Goal: Find specific page/section: Find specific page/section

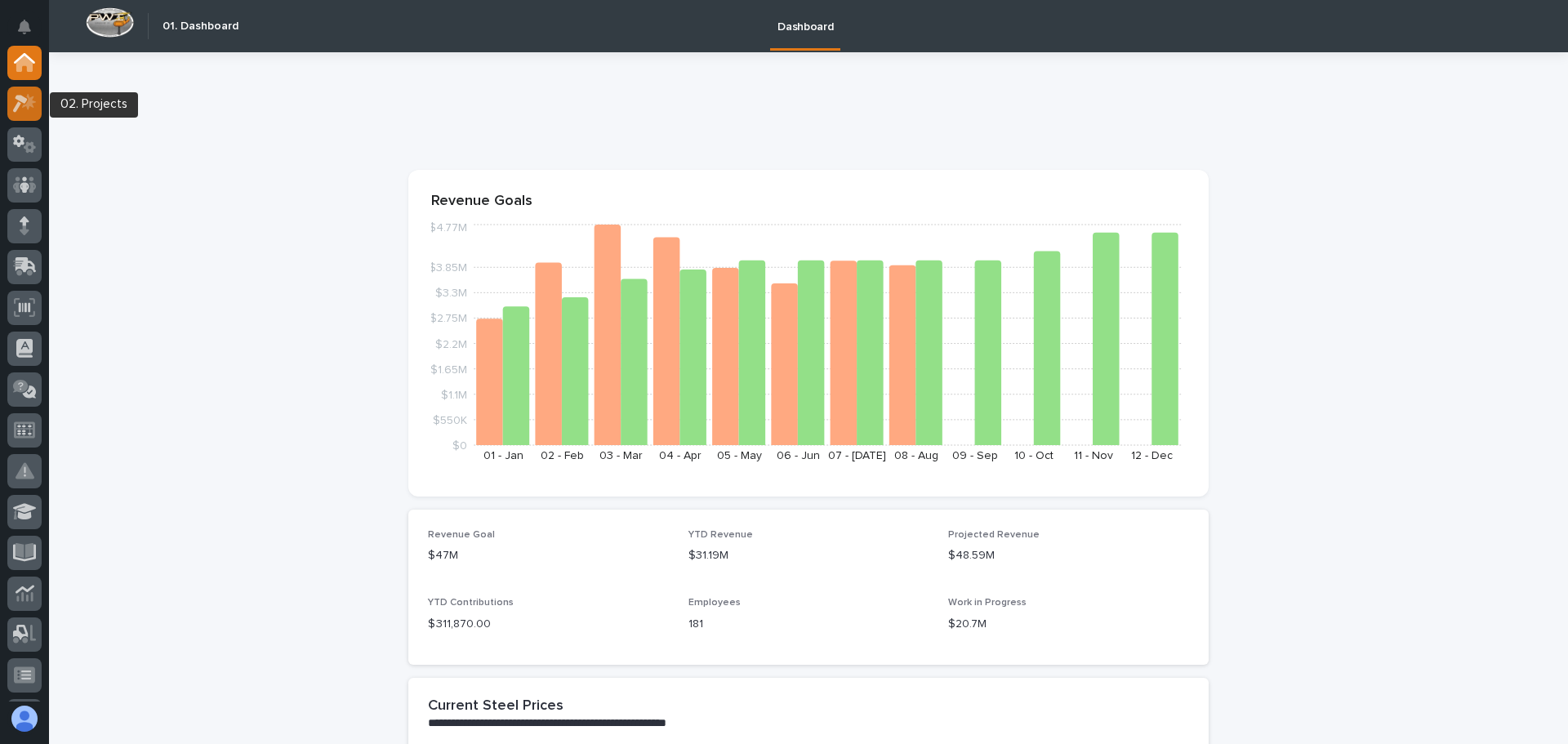
click at [21, 99] on icon at bounding box center [21, 104] width 15 height 18
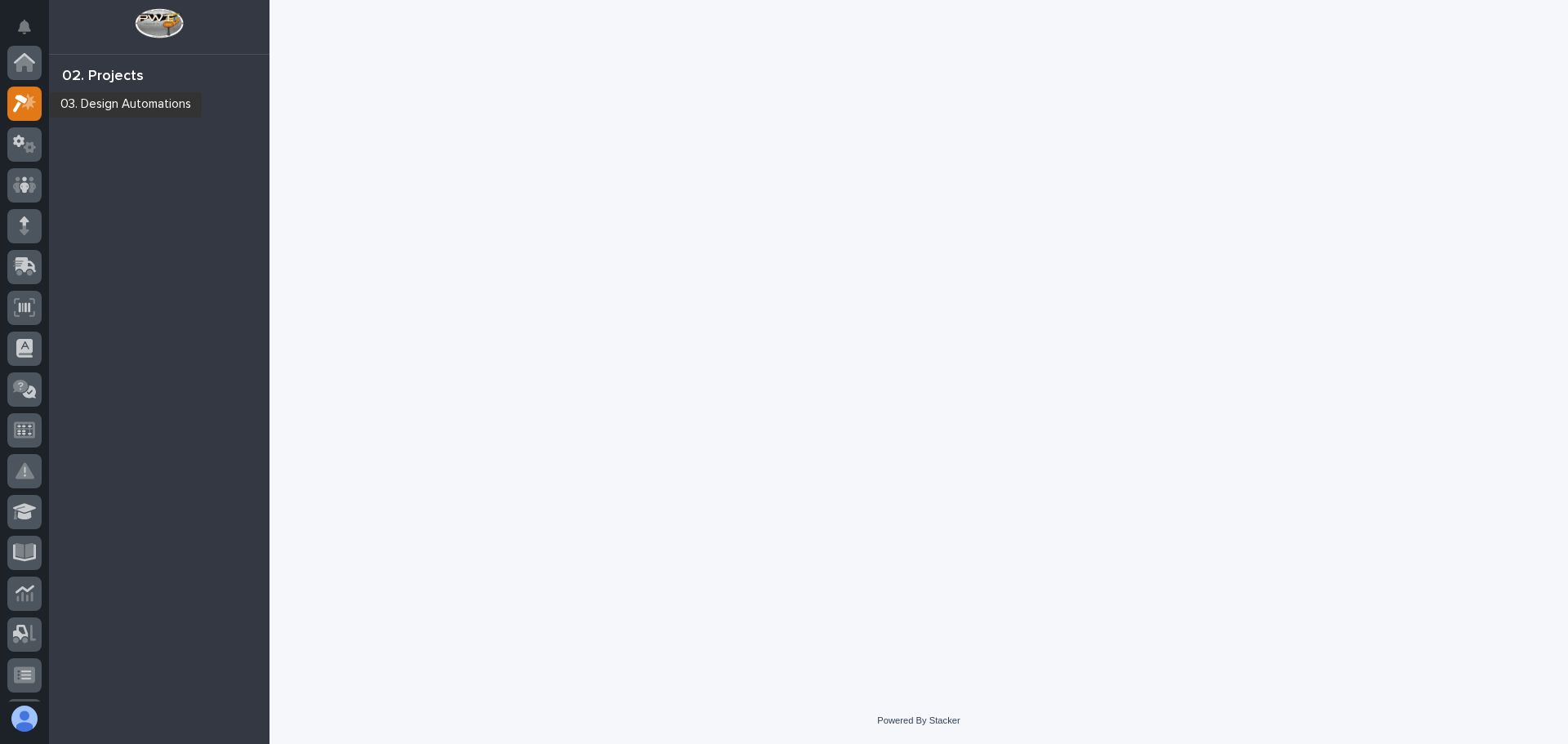
scroll to position [41, 0]
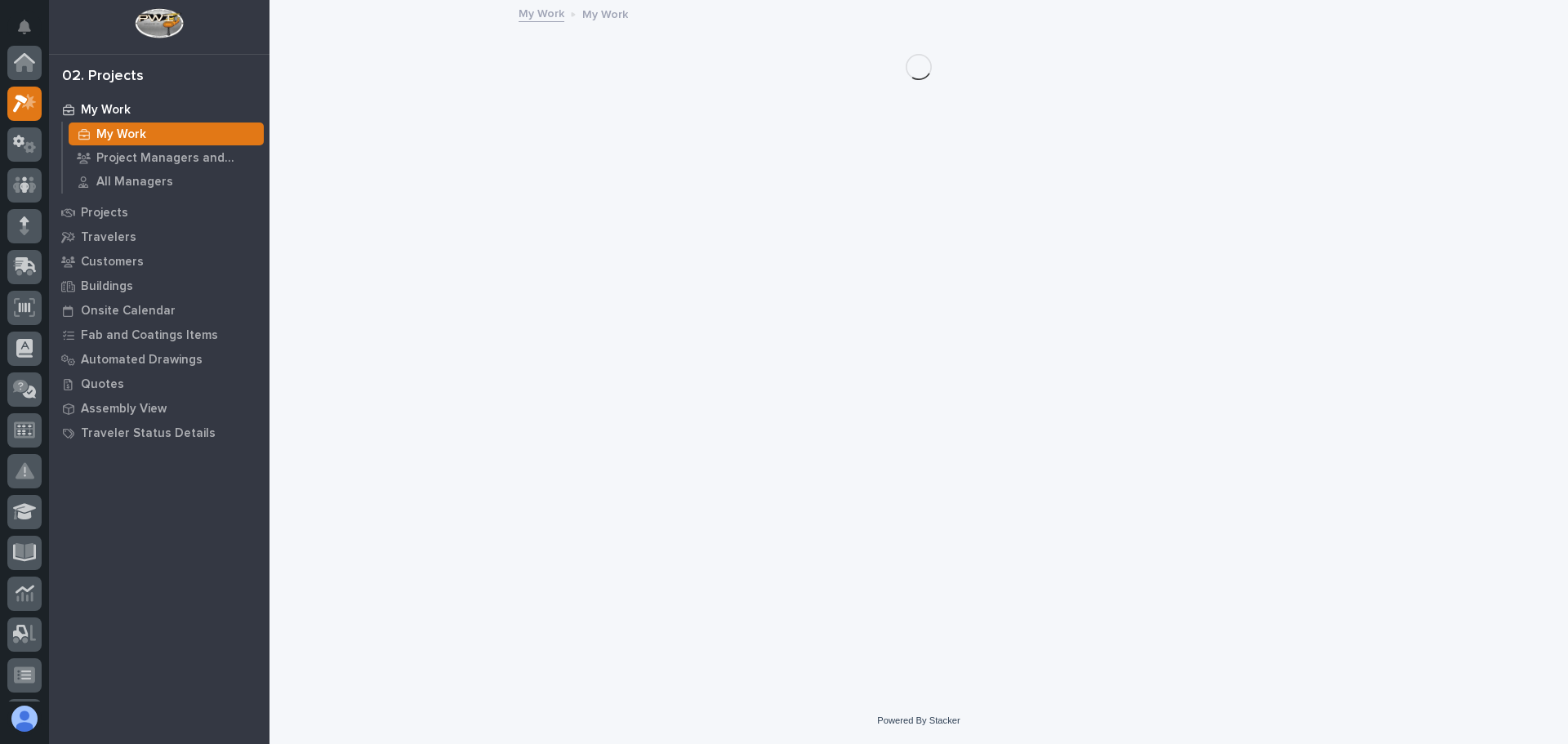
scroll to position [41, 0]
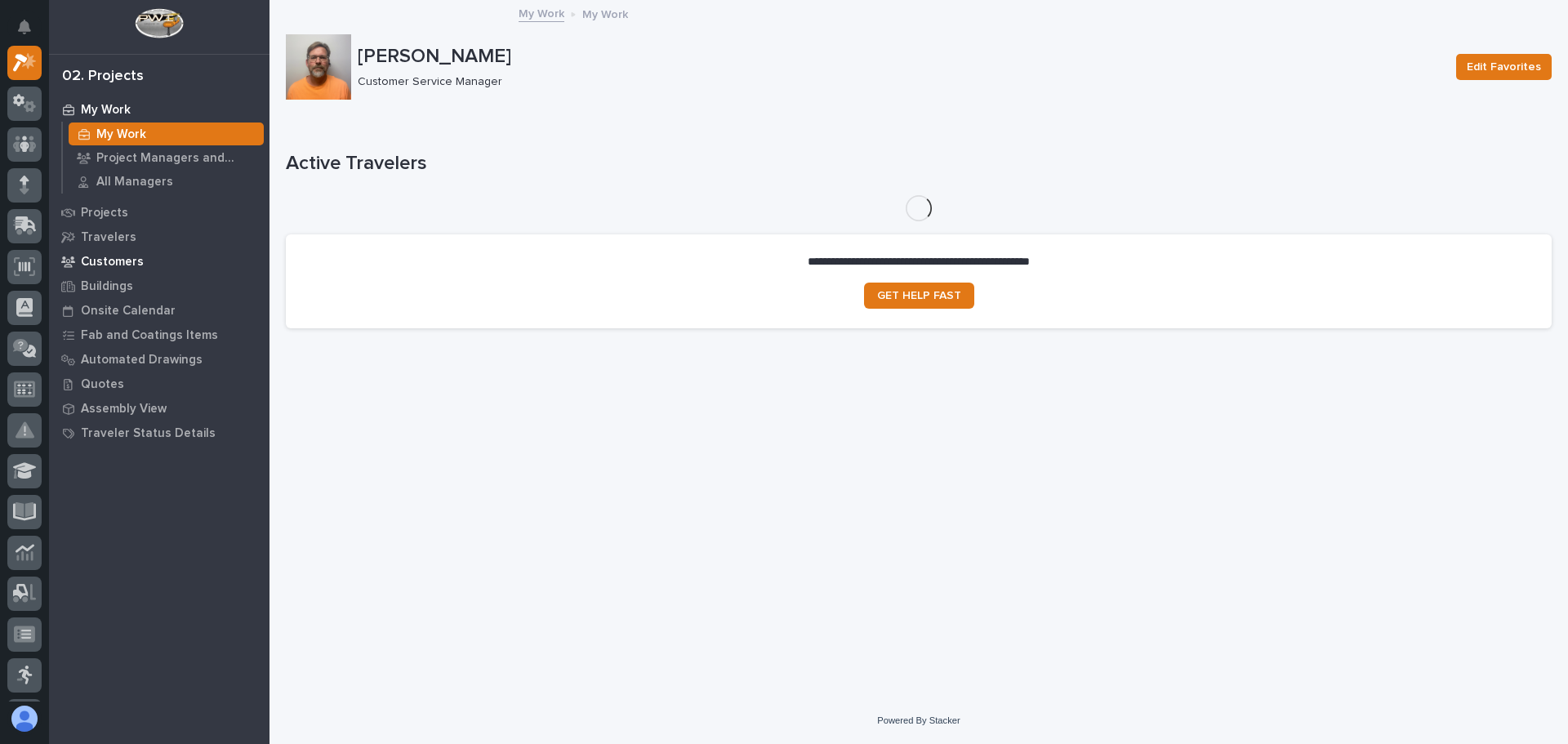
click at [122, 271] on div "Customers" at bounding box center [159, 260] width 212 height 22
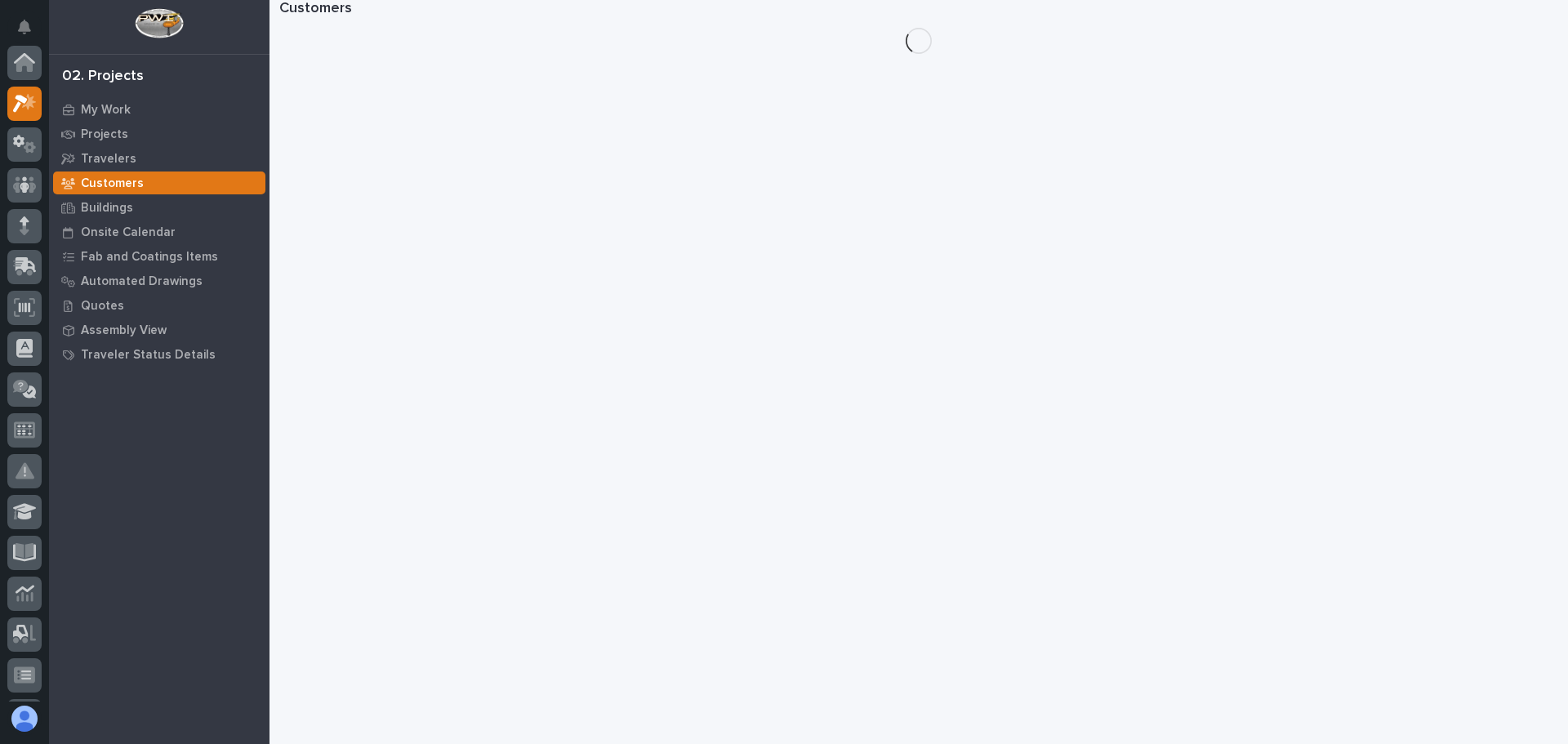
scroll to position [41, 0]
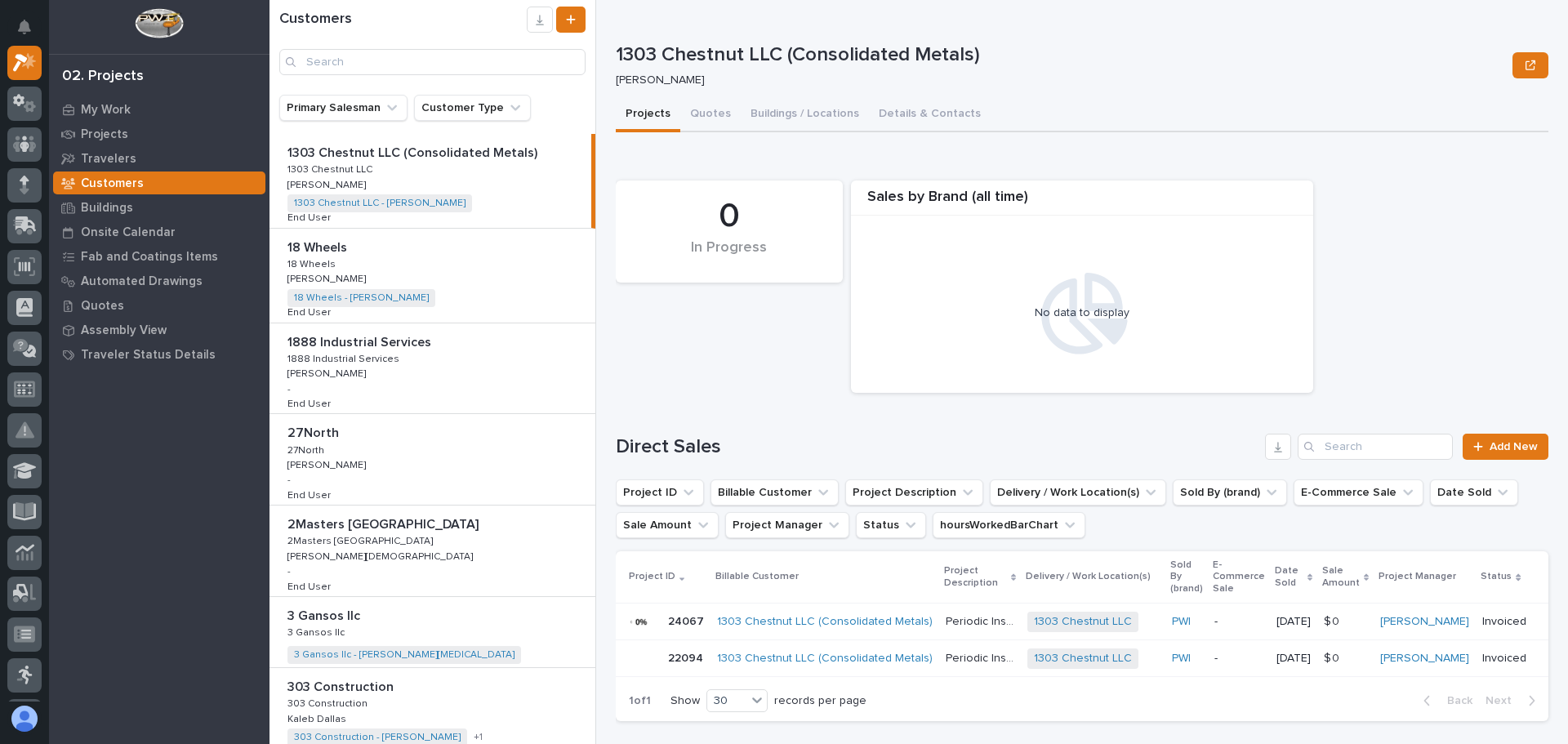
drag, startPoint x: 348, startPoint y: 101, endPoint x: 428, endPoint y: 196, distance: 124.2
drag, startPoint x: 428, startPoint y: 198, endPoint x: 341, endPoint y: 68, distance: 156.4
click at [341, 68] on input "Search" at bounding box center [433, 62] width 306 height 26
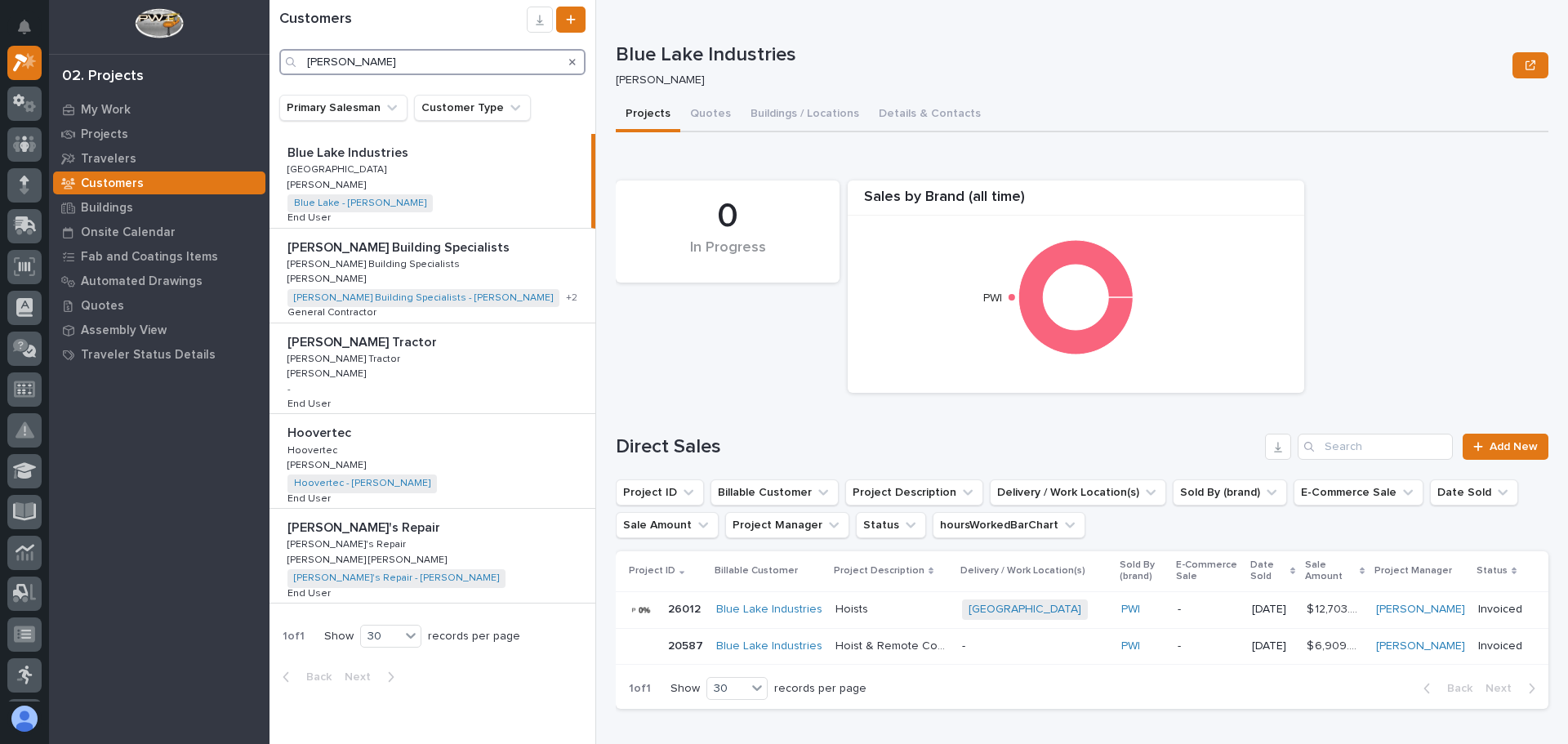
type input "[PERSON_NAME]"
click at [329, 266] on p "[PERSON_NAME] Building Specialists" at bounding box center [375, 263] width 176 height 15
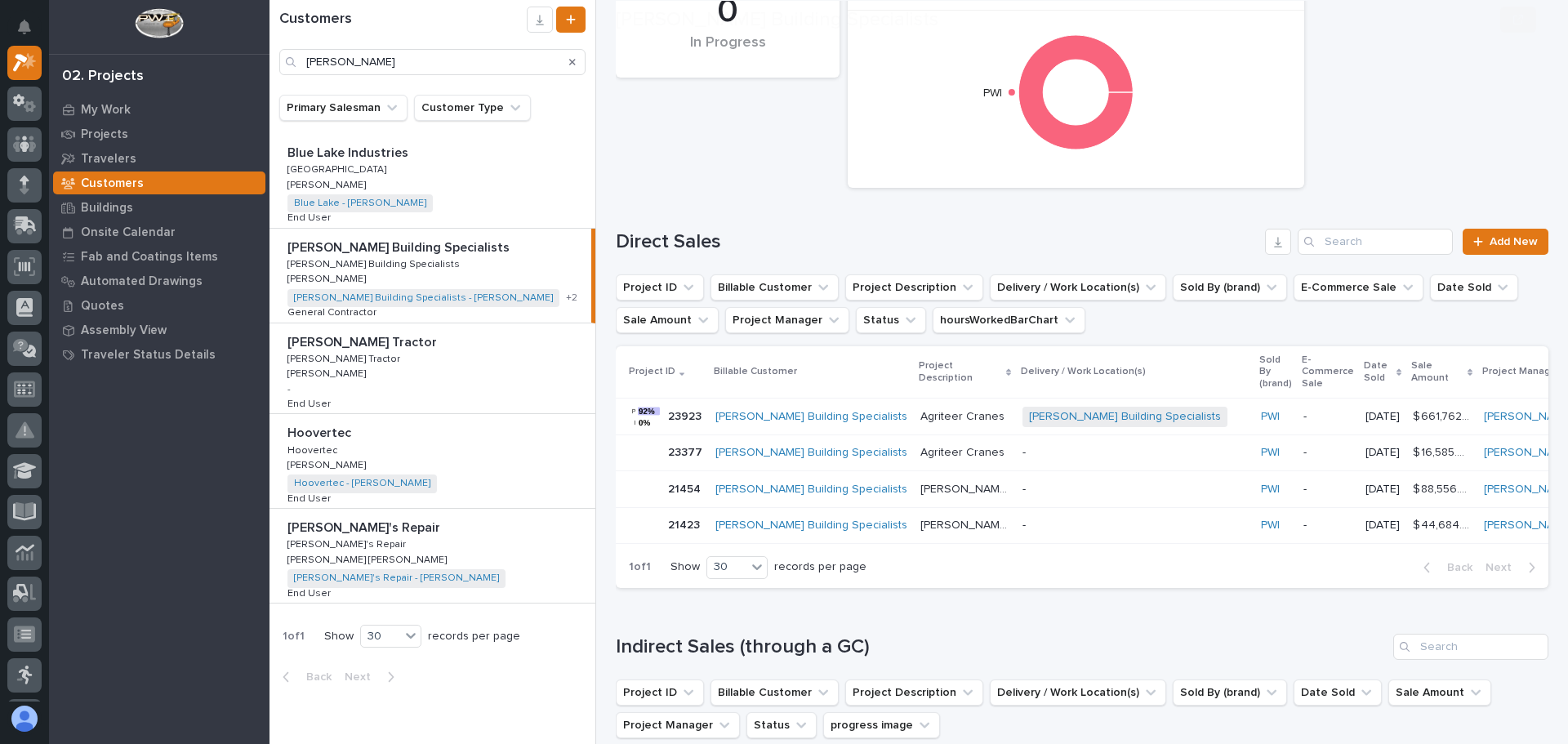
scroll to position [245, 0]
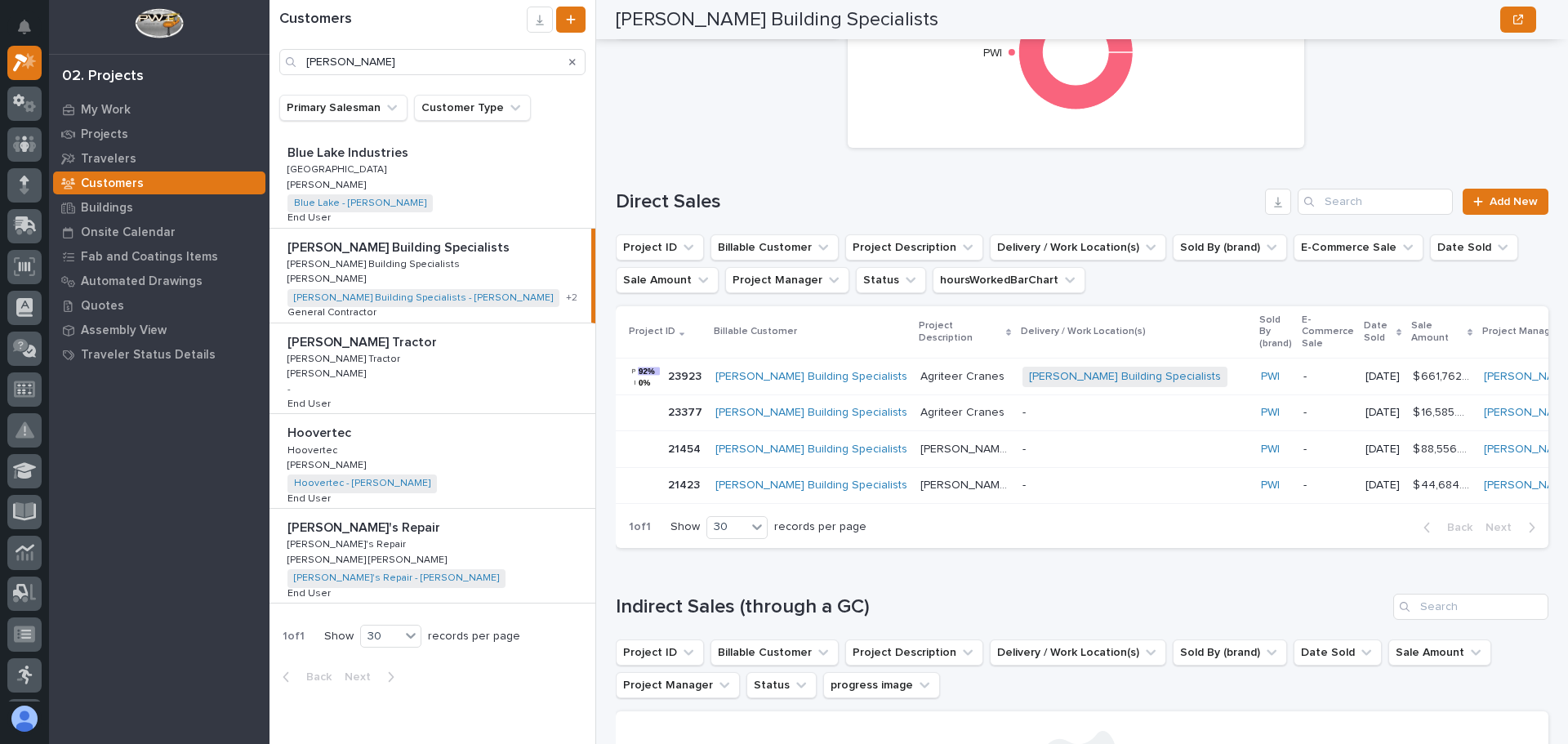
click at [685, 371] on p "23923" at bounding box center [687, 374] width 37 height 17
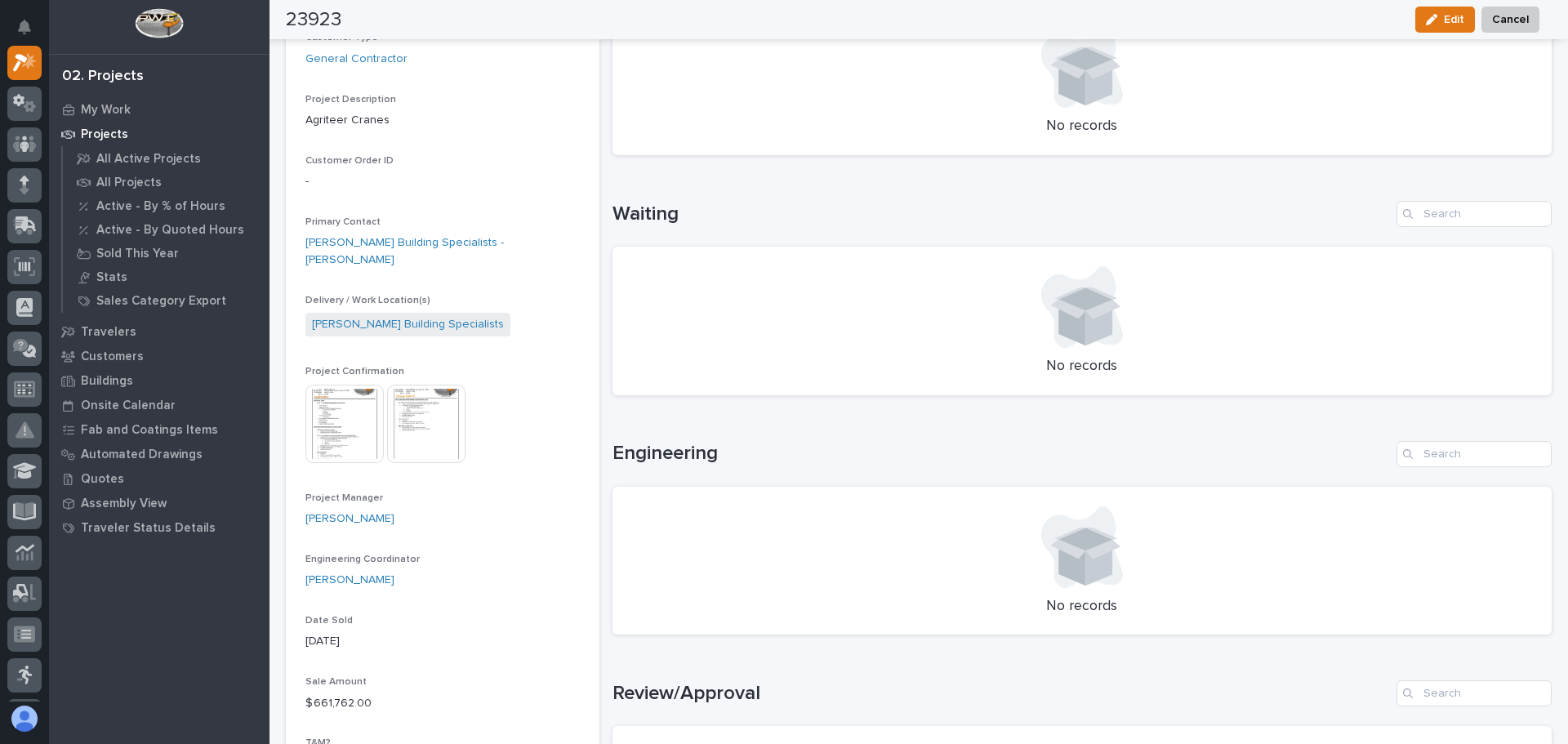
scroll to position [409, 0]
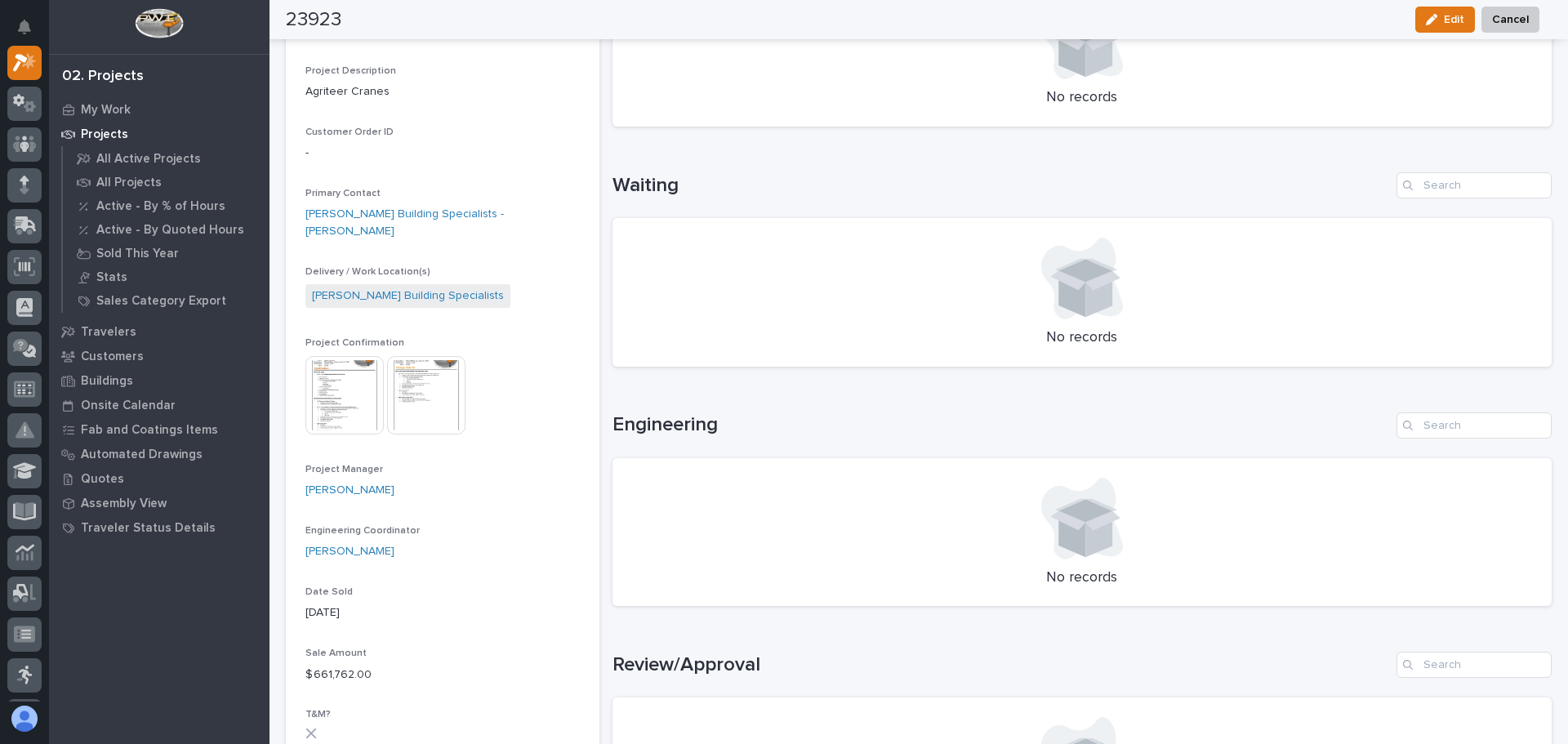
click at [354, 382] on img at bounding box center [345, 395] width 78 height 78
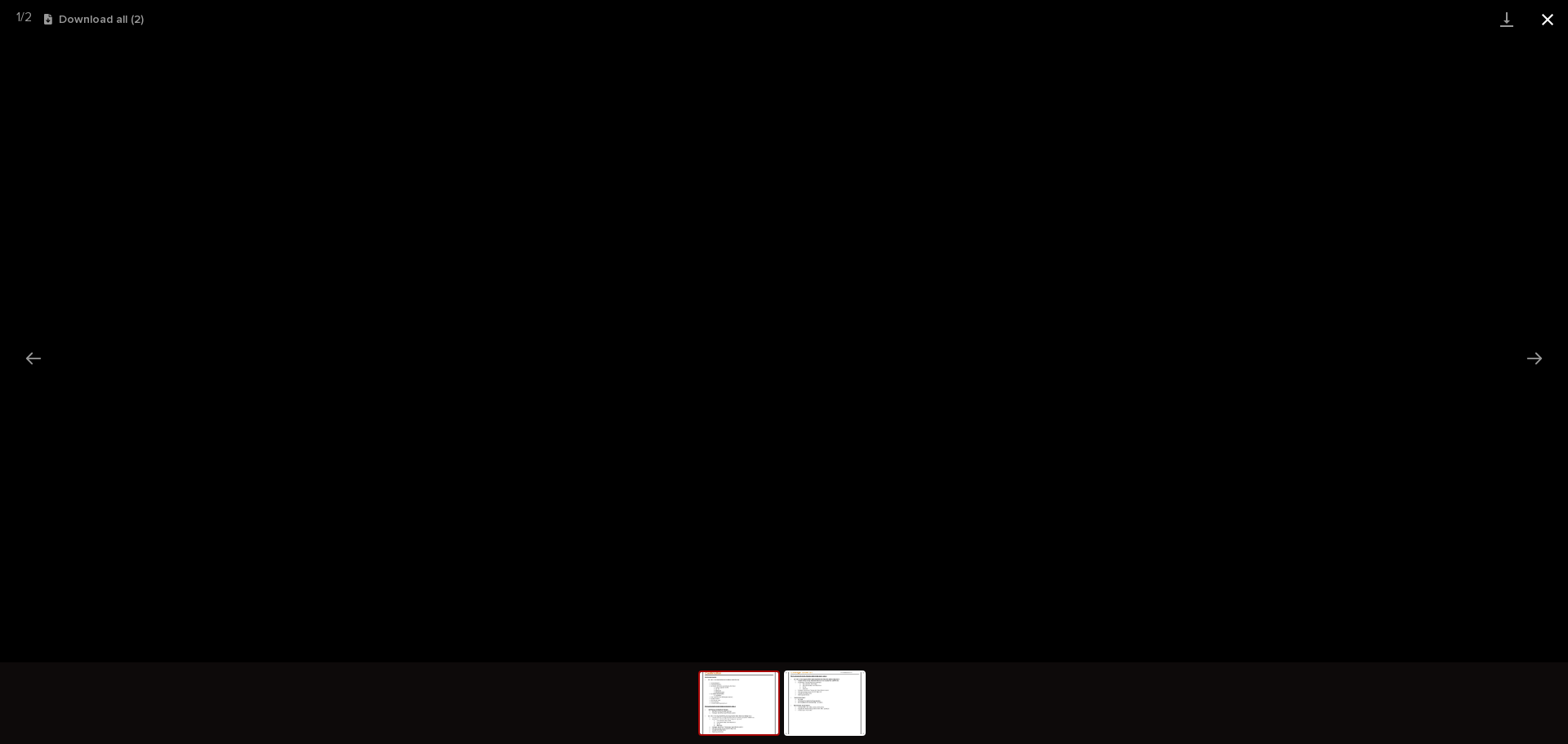
click at [1546, 22] on button "Close gallery" at bounding box center [1547, 19] width 41 height 38
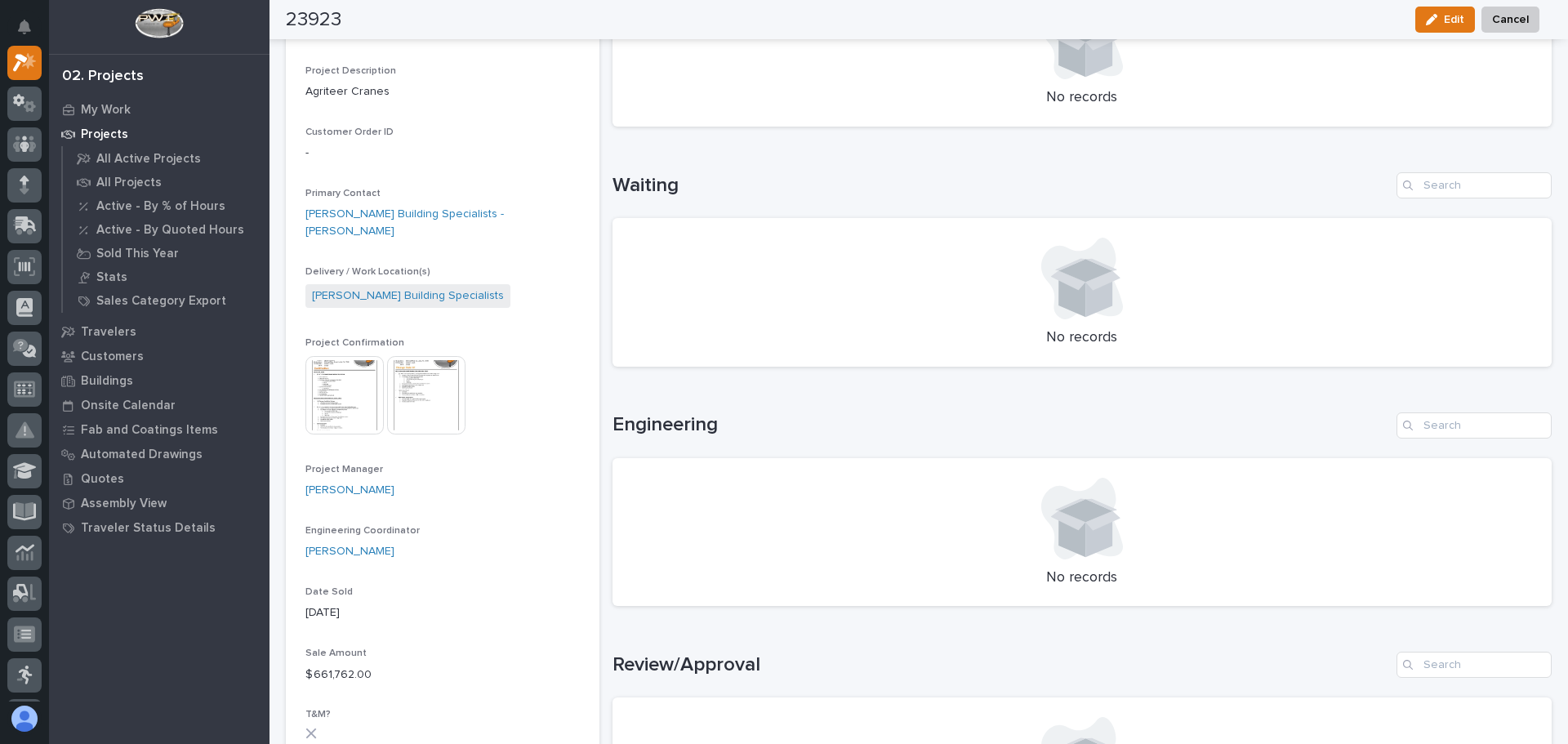
scroll to position [0, 0]
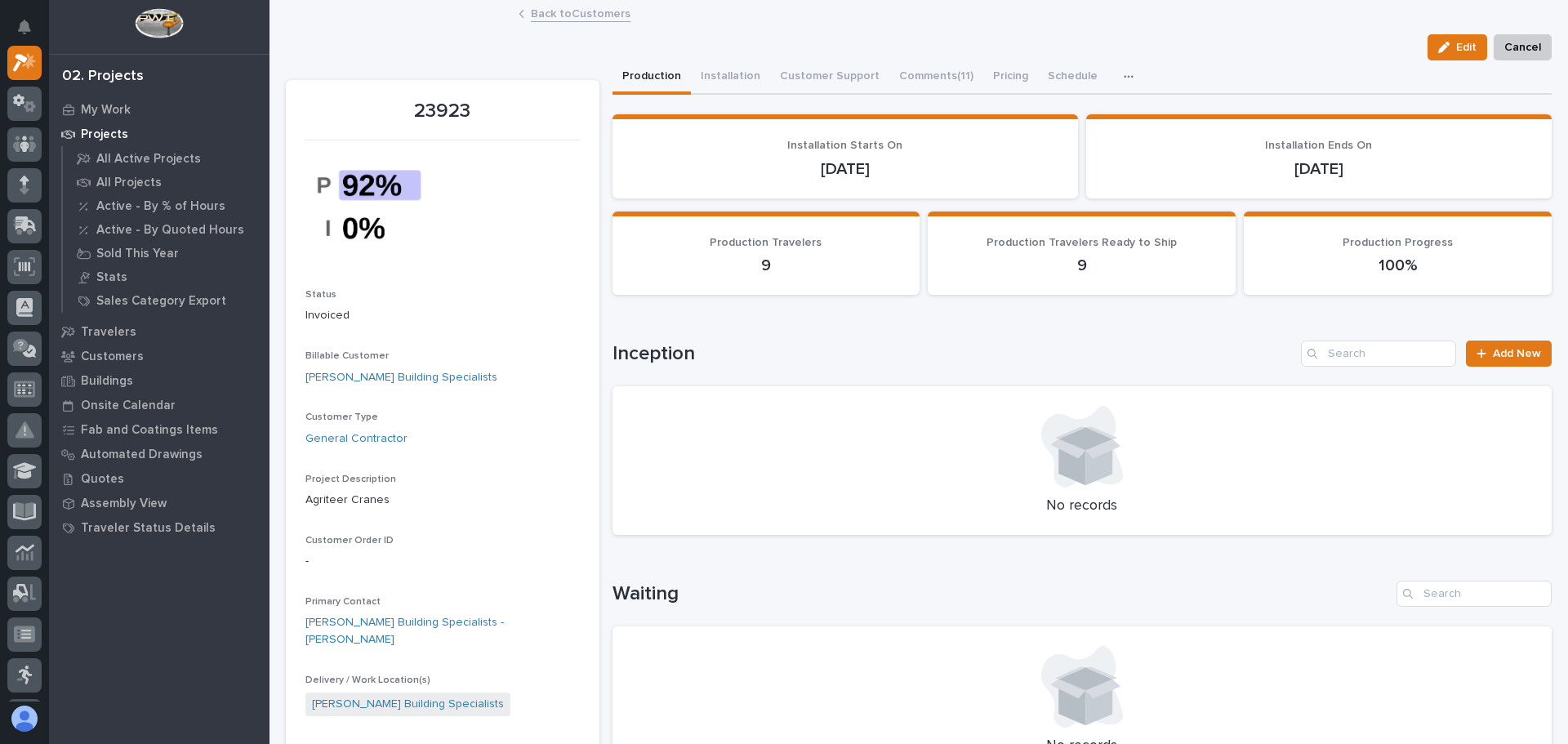
drag, startPoint x: 40, startPoint y: 173, endPoint x: 52, endPoint y: -12, distance: 185.4
drag, startPoint x: 52, startPoint y: -12, endPoint x: 485, endPoint y: 409, distance: 603.9
click at [113, 350] on p "Customers" at bounding box center [112, 357] width 63 height 15
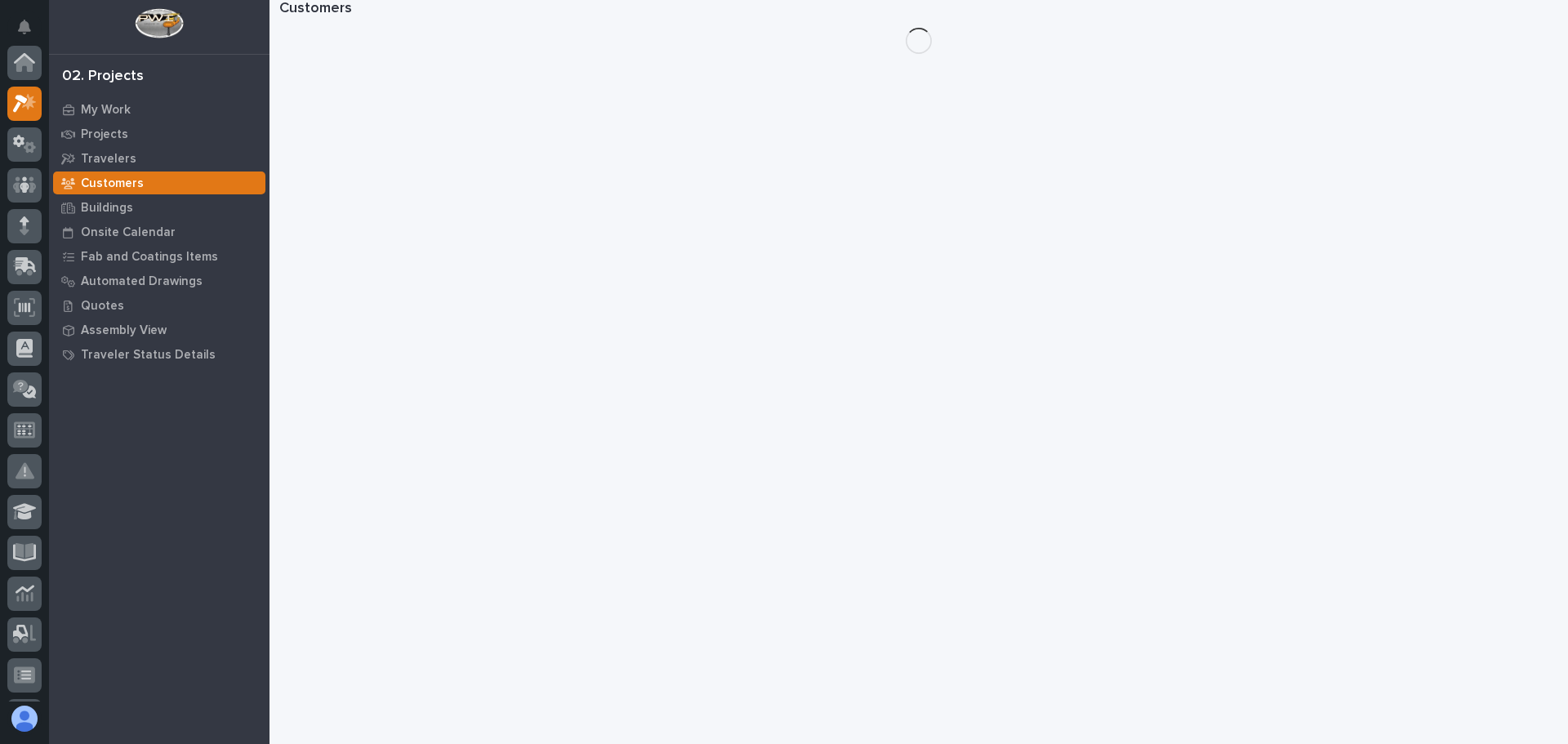
scroll to position [41, 0]
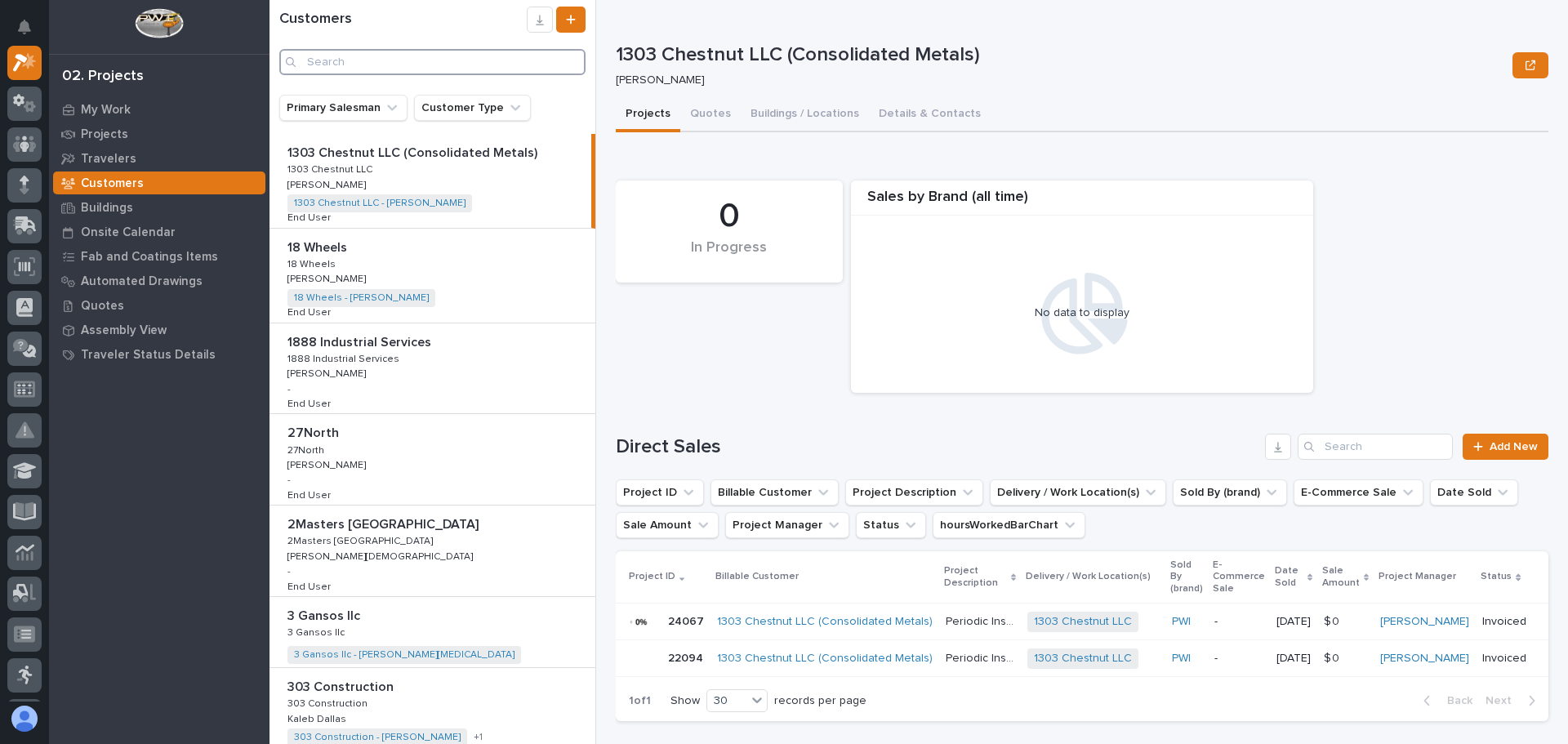
click at [346, 57] on input "Search" at bounding box center [433, 62] width 306 height 26
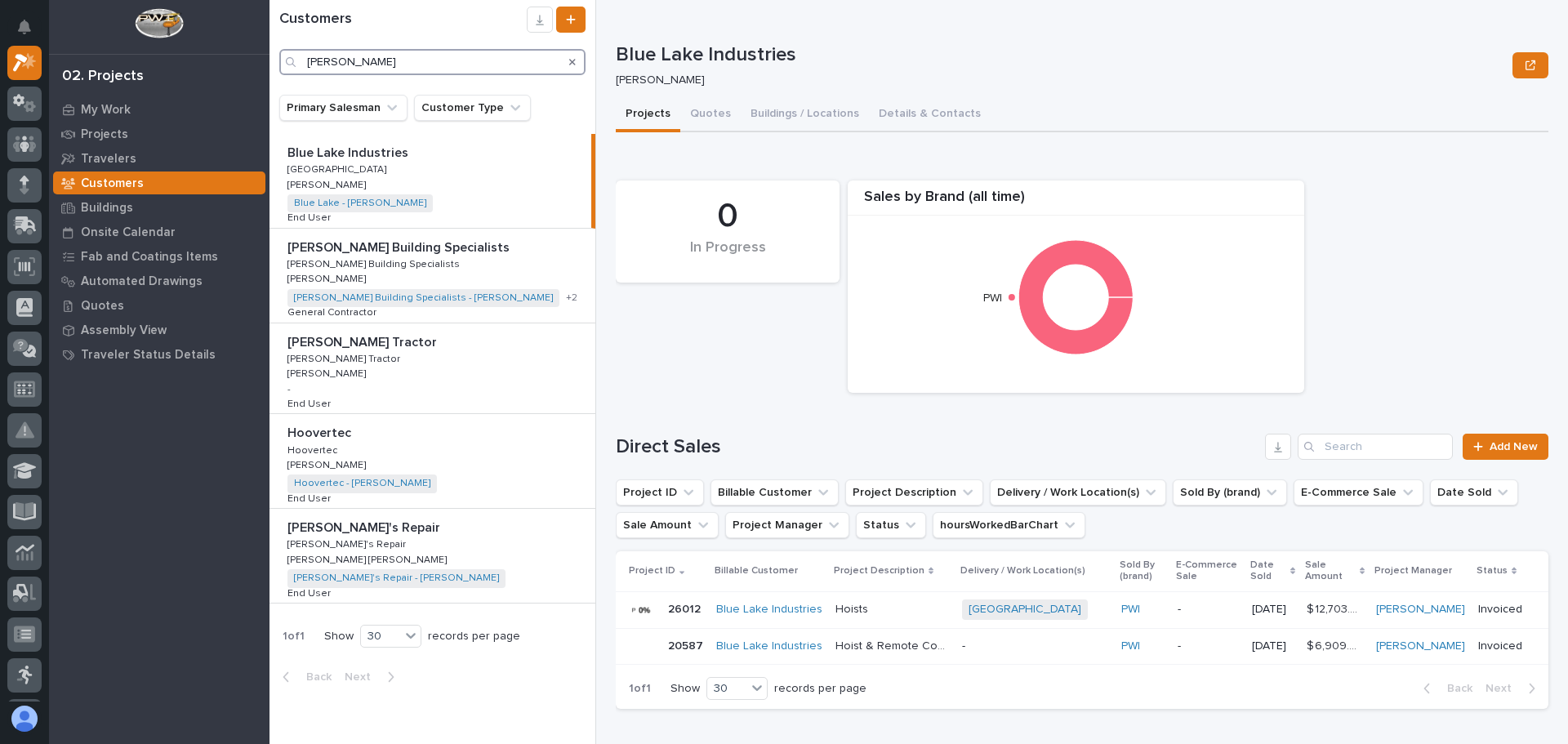
type input "[PERSON_NAME]"
click at [375, 250] on p "[PERSON_NAME] Building Specialists" at bounding box center [399, 246] width 226 height 19
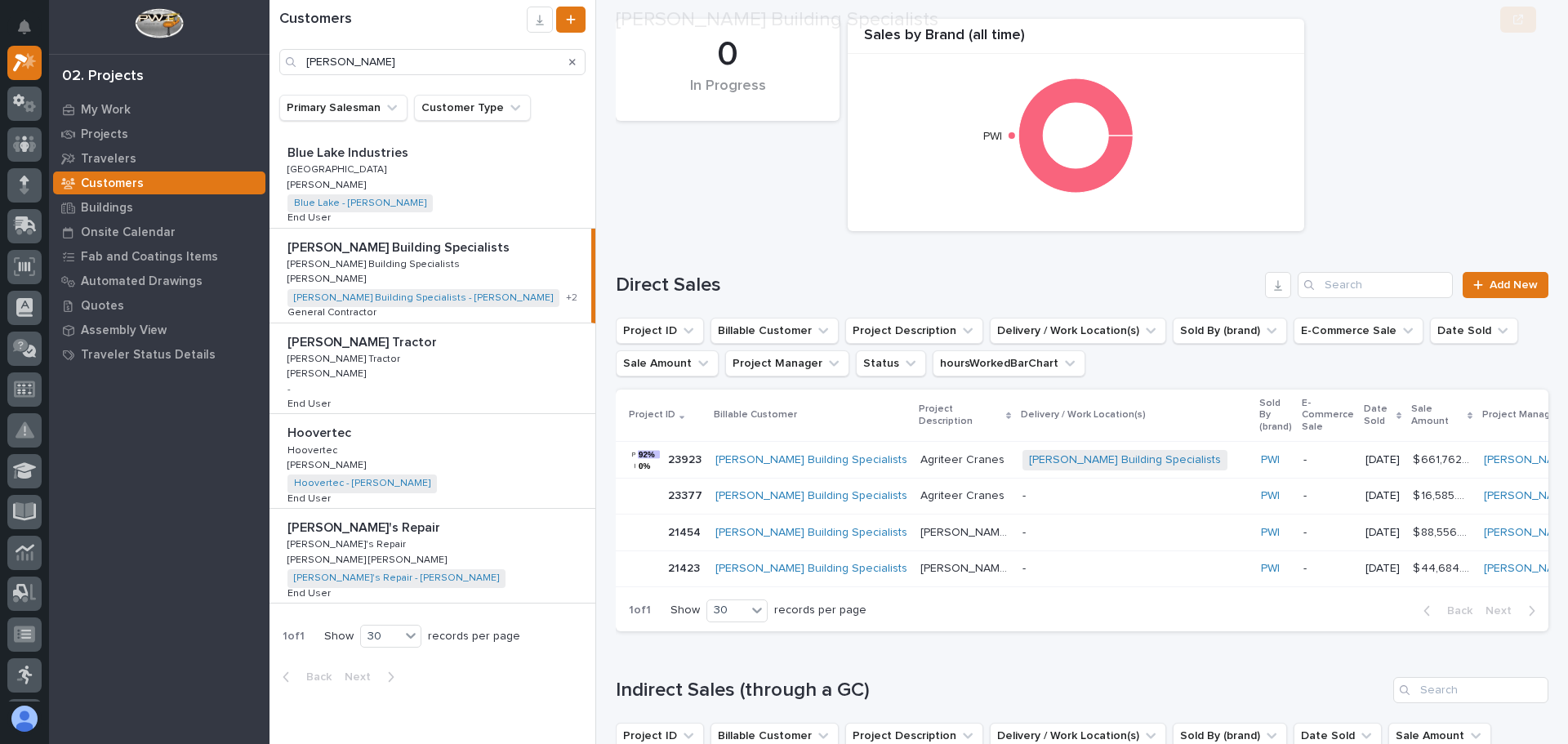
scroll to position [163, 0]
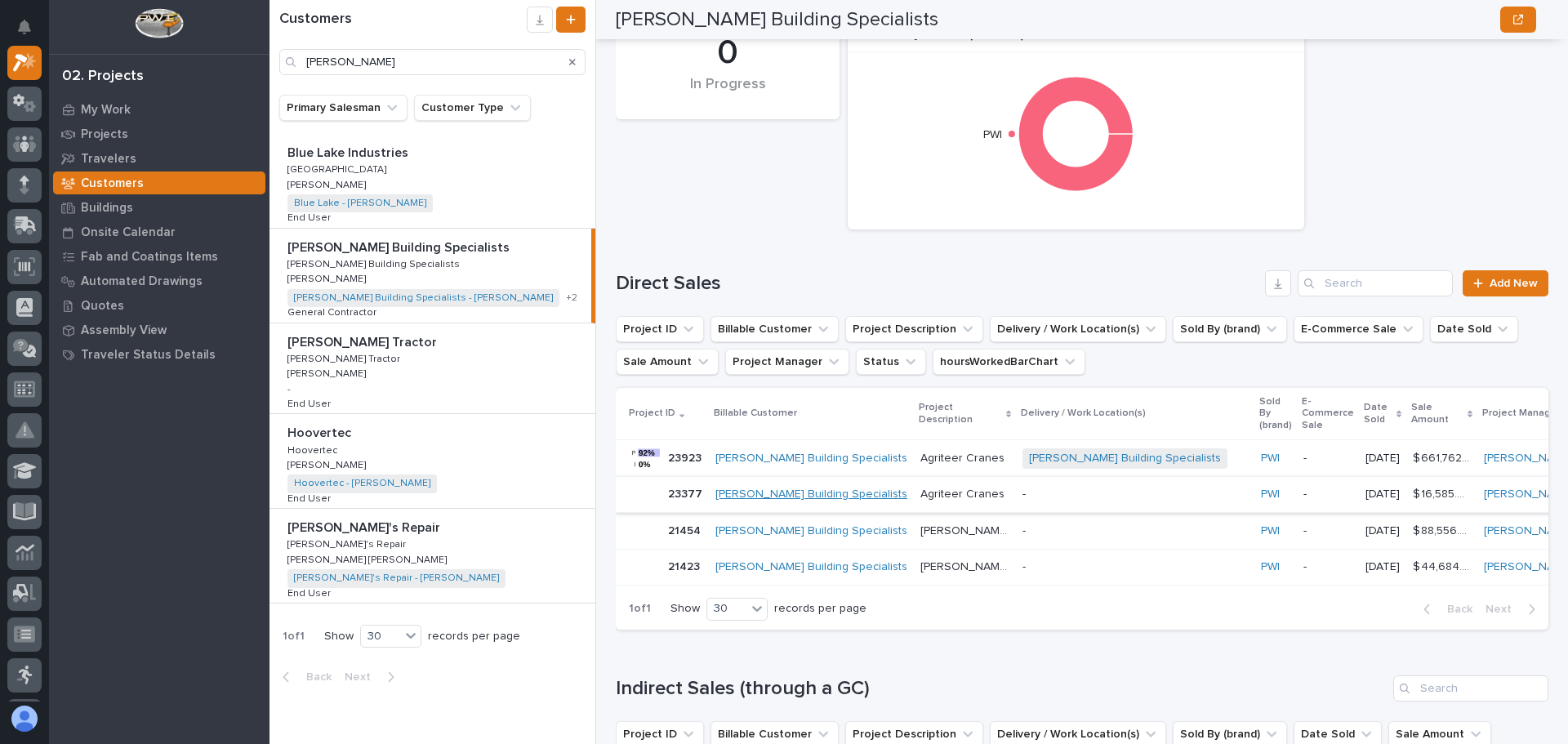
click at [803, 494] on link "[PERSON_NAME] Building Specialists" at bounding box center [811, 494] width 192 height 14
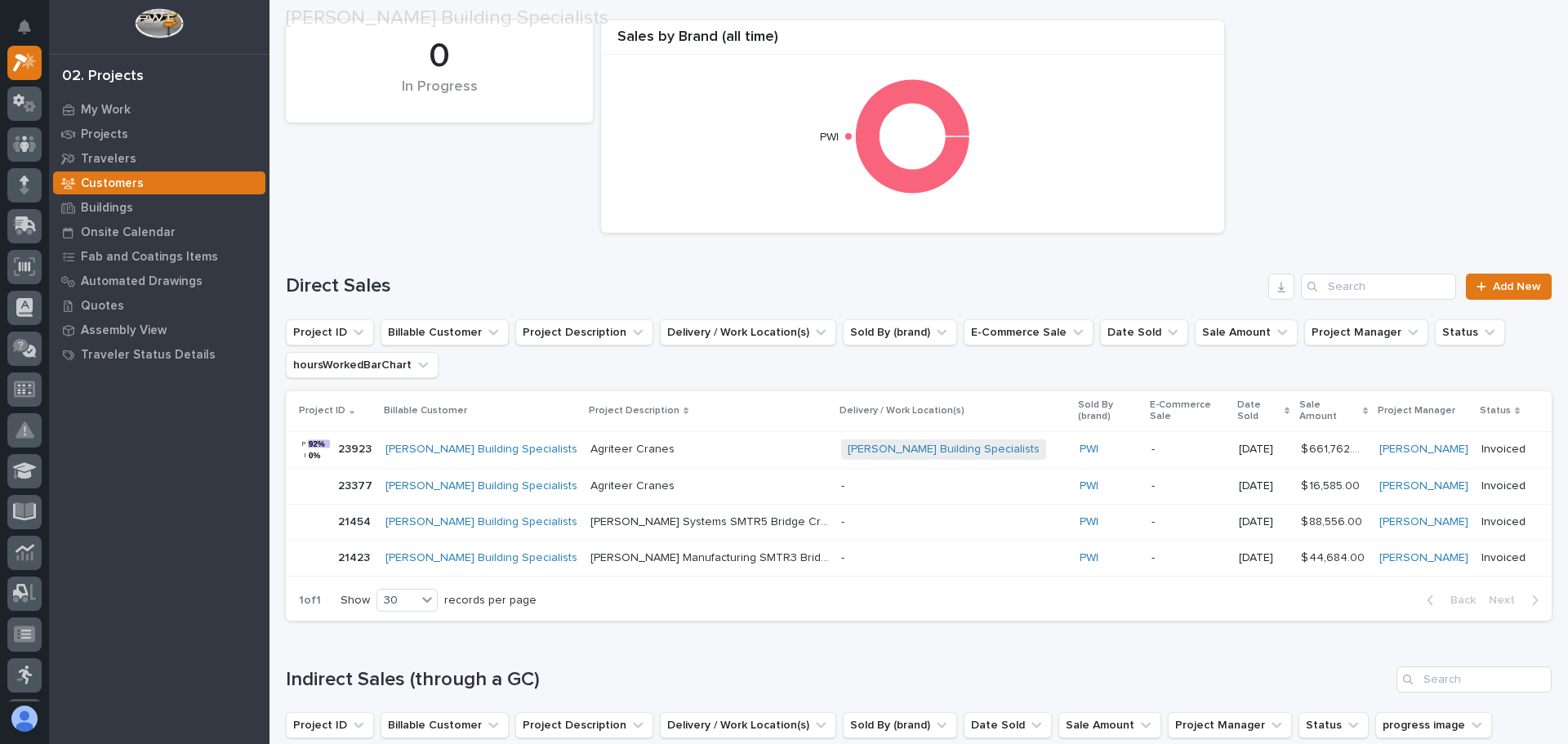
scroll to position [163, 0]
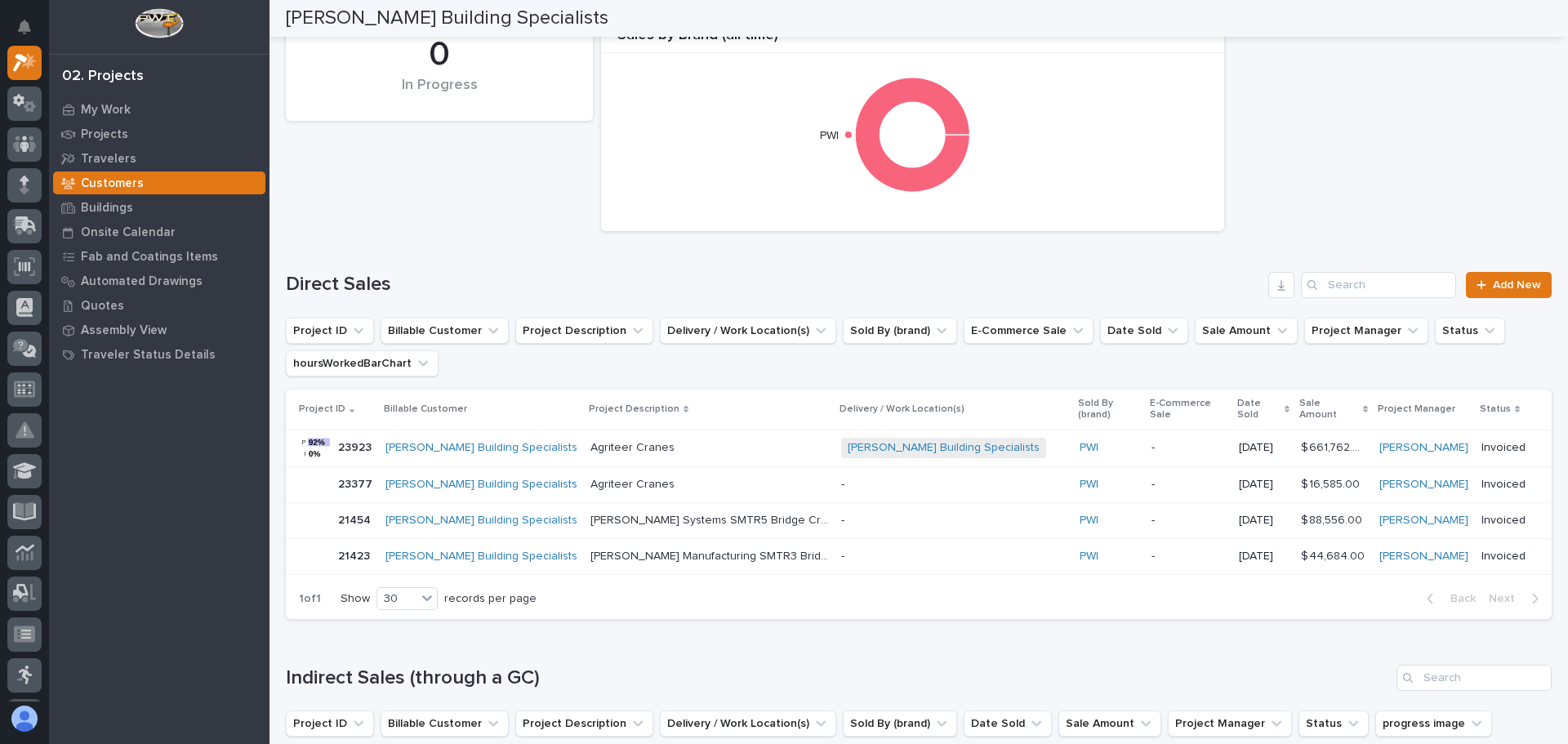
click at [352, 474] on p "23377" at bounding box center [356, 483] width 37 height 17
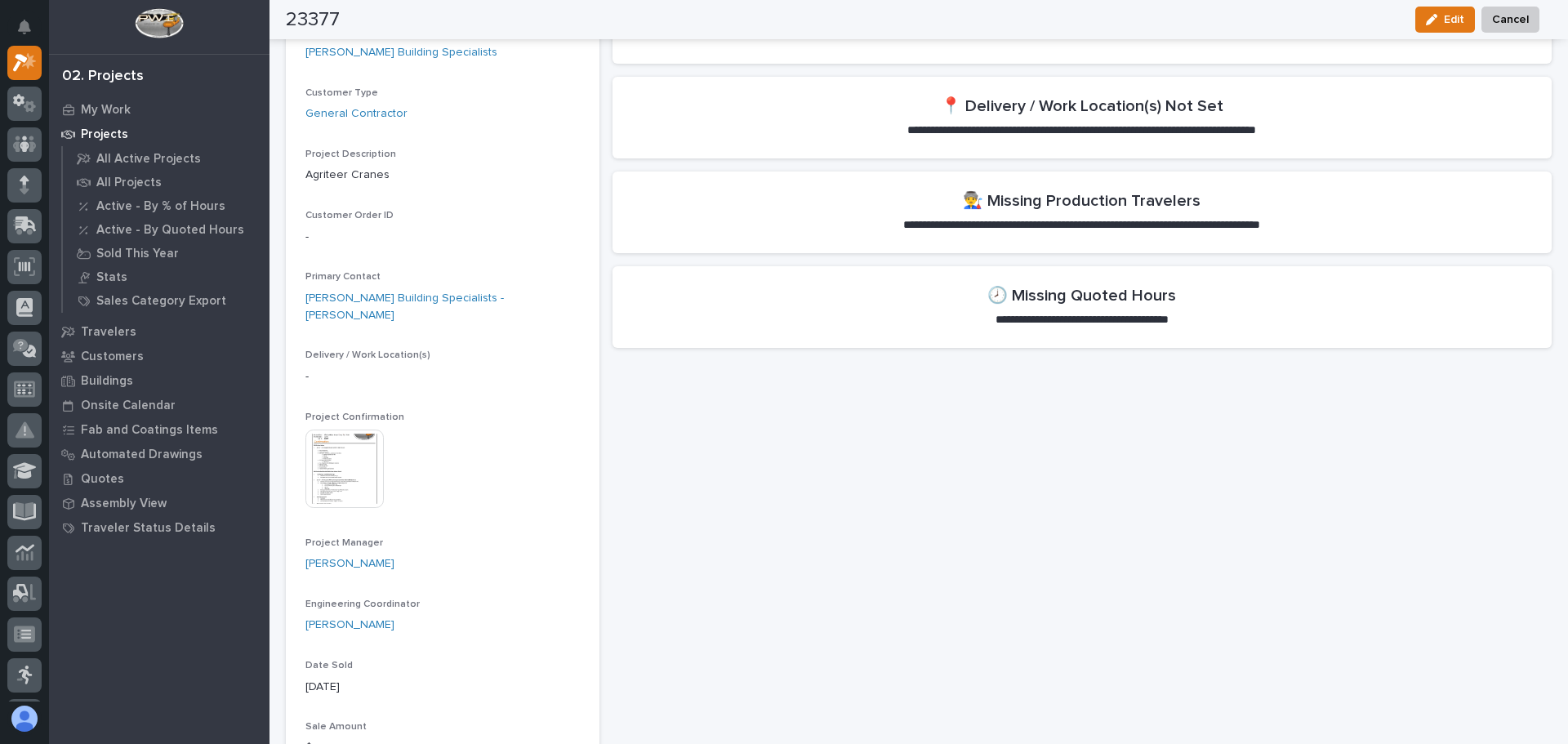
scroll to position [326, 0]
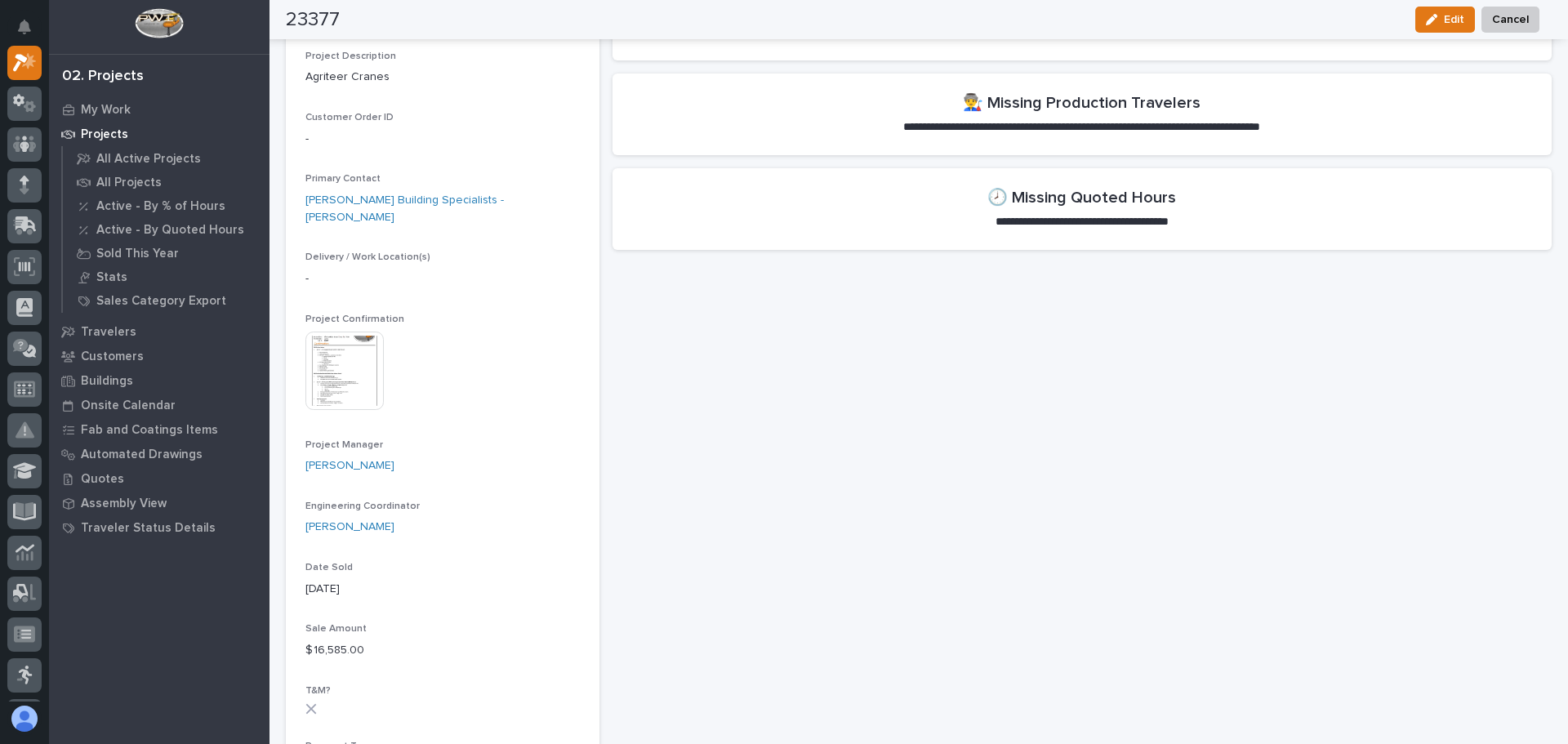
click at [355, 350] on img at bounding box center [345, 370] width 78 height 78
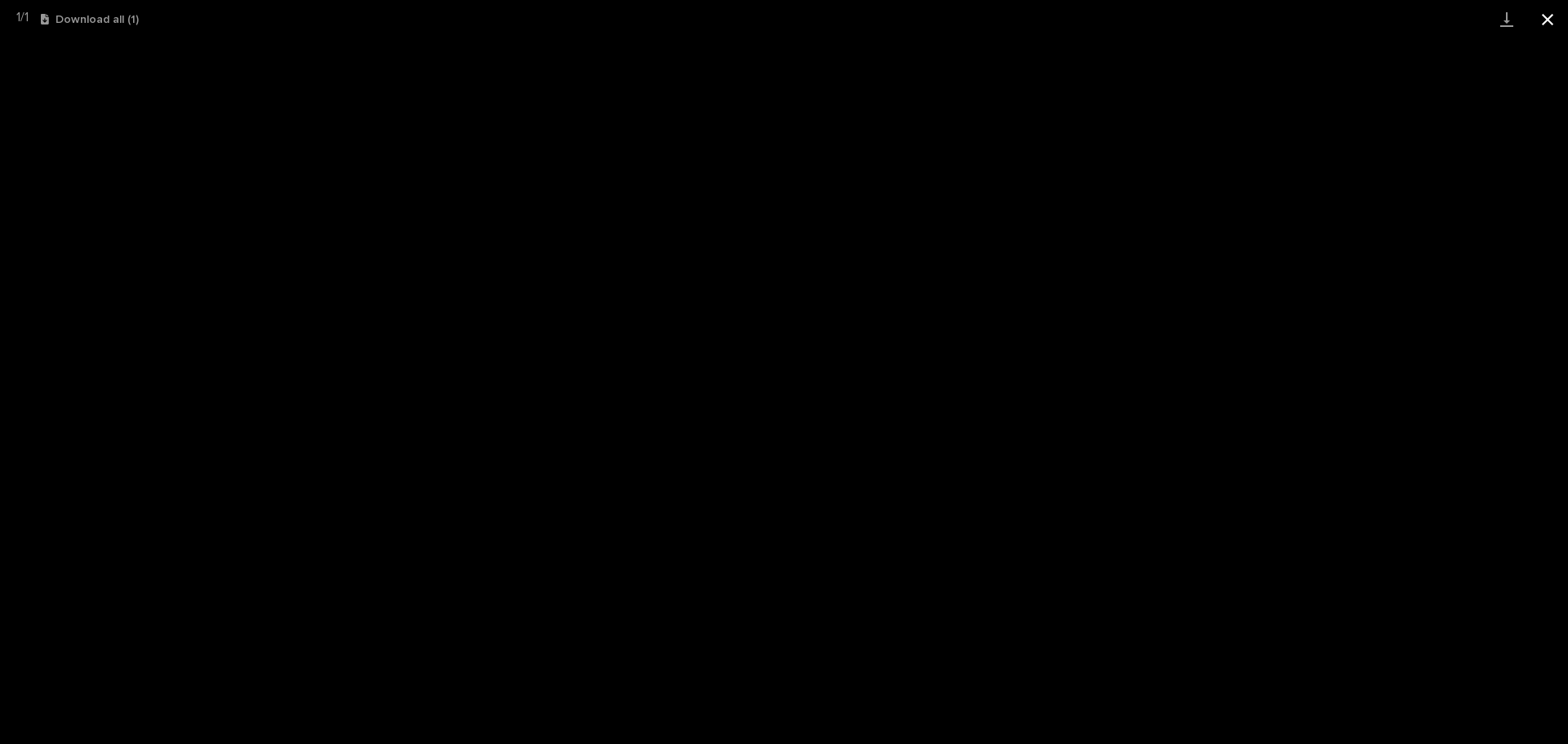
click at [1551, 20] on button "Close gallery" at bounding box center [1547, 19] width 41 height 38
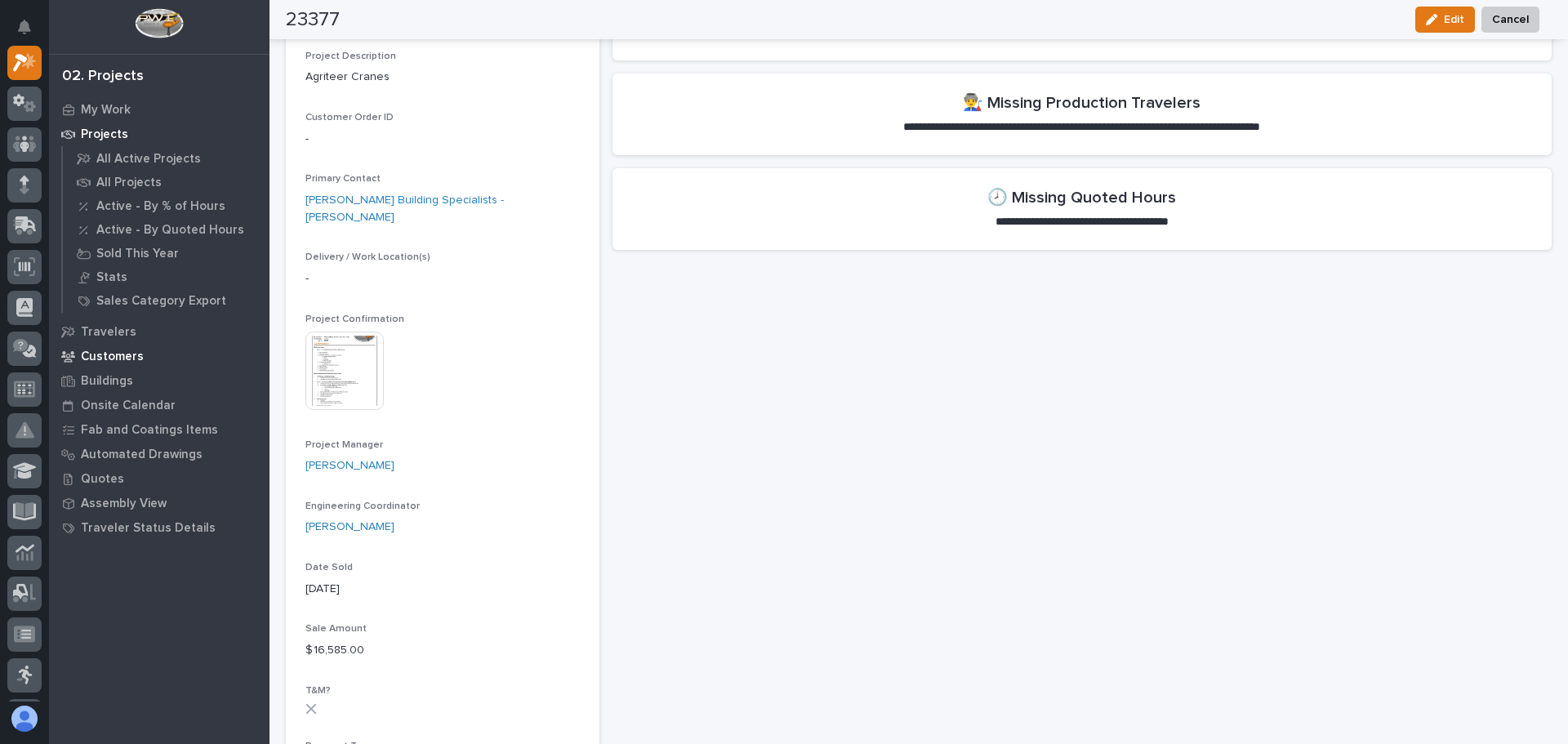
click at [129, 355] on p "Customers" at bounding box center [112, 357] width 63 height 15
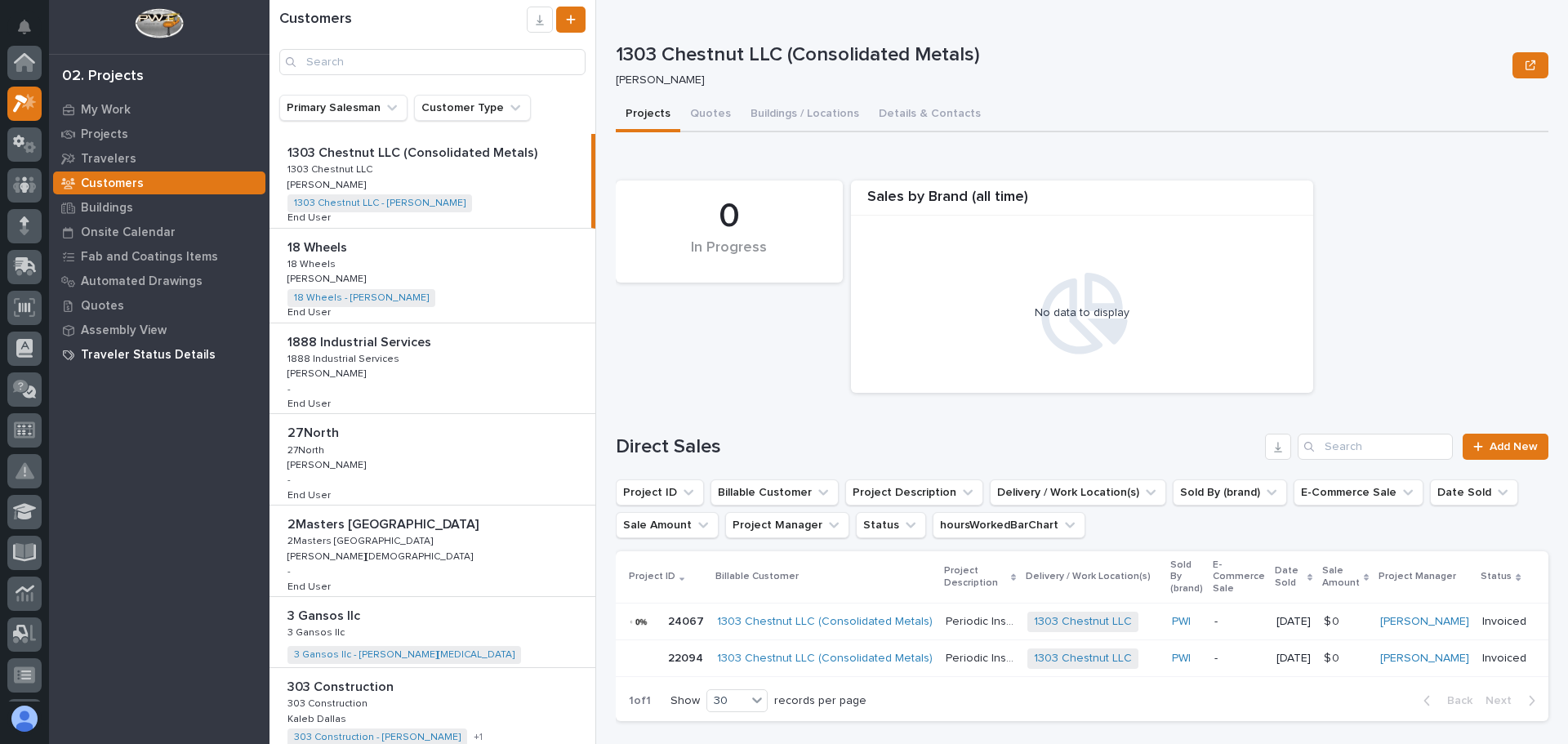
scroll to position [41, 0]
click at [337, 67] on input "Search" at bounding box center [433, 62] width 306 height 26
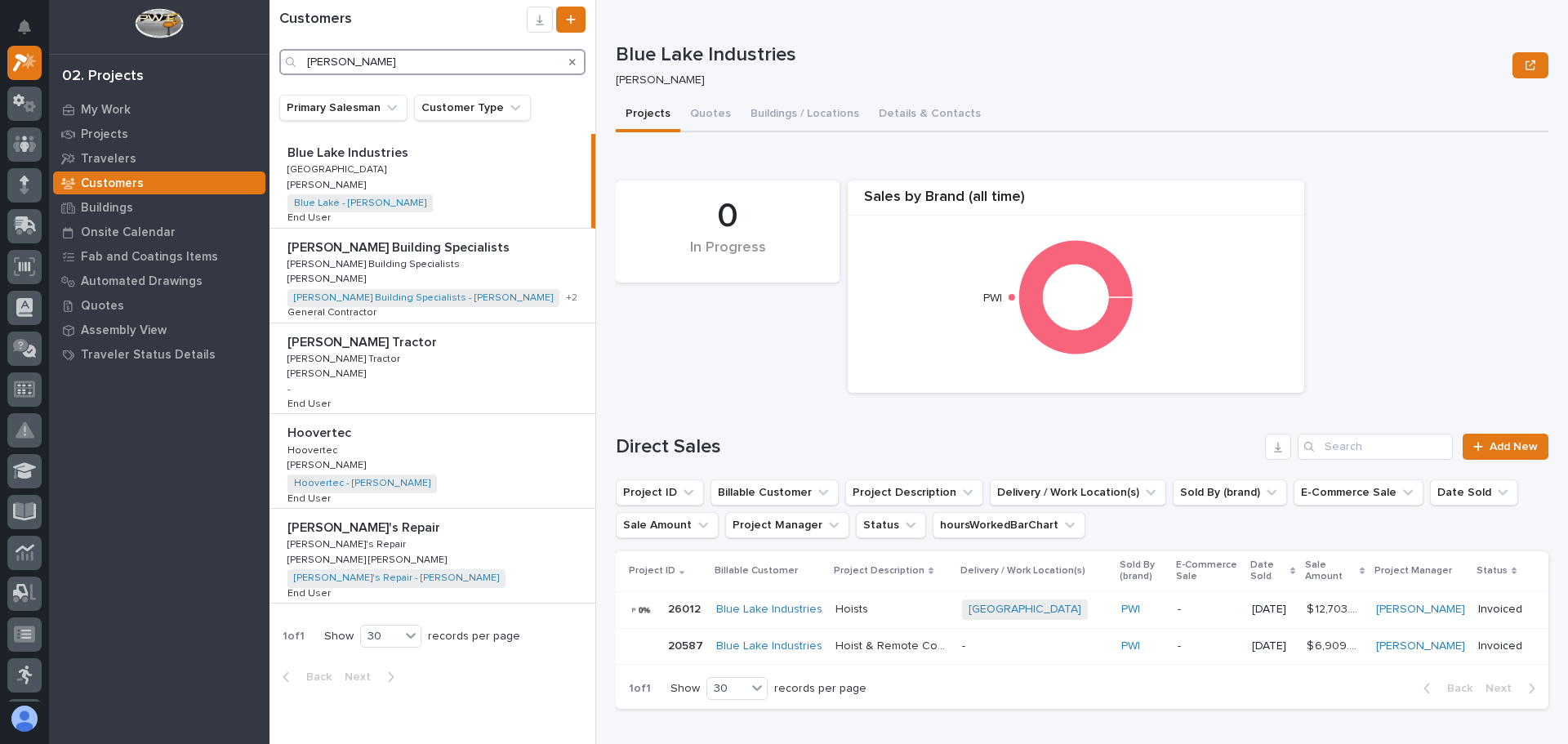
type input "[PERSON_NAME]"
click at [341, 258] on p "[PERSON_NAME] Building Specialists" at bounding box center [375, 263] width 176 height 15
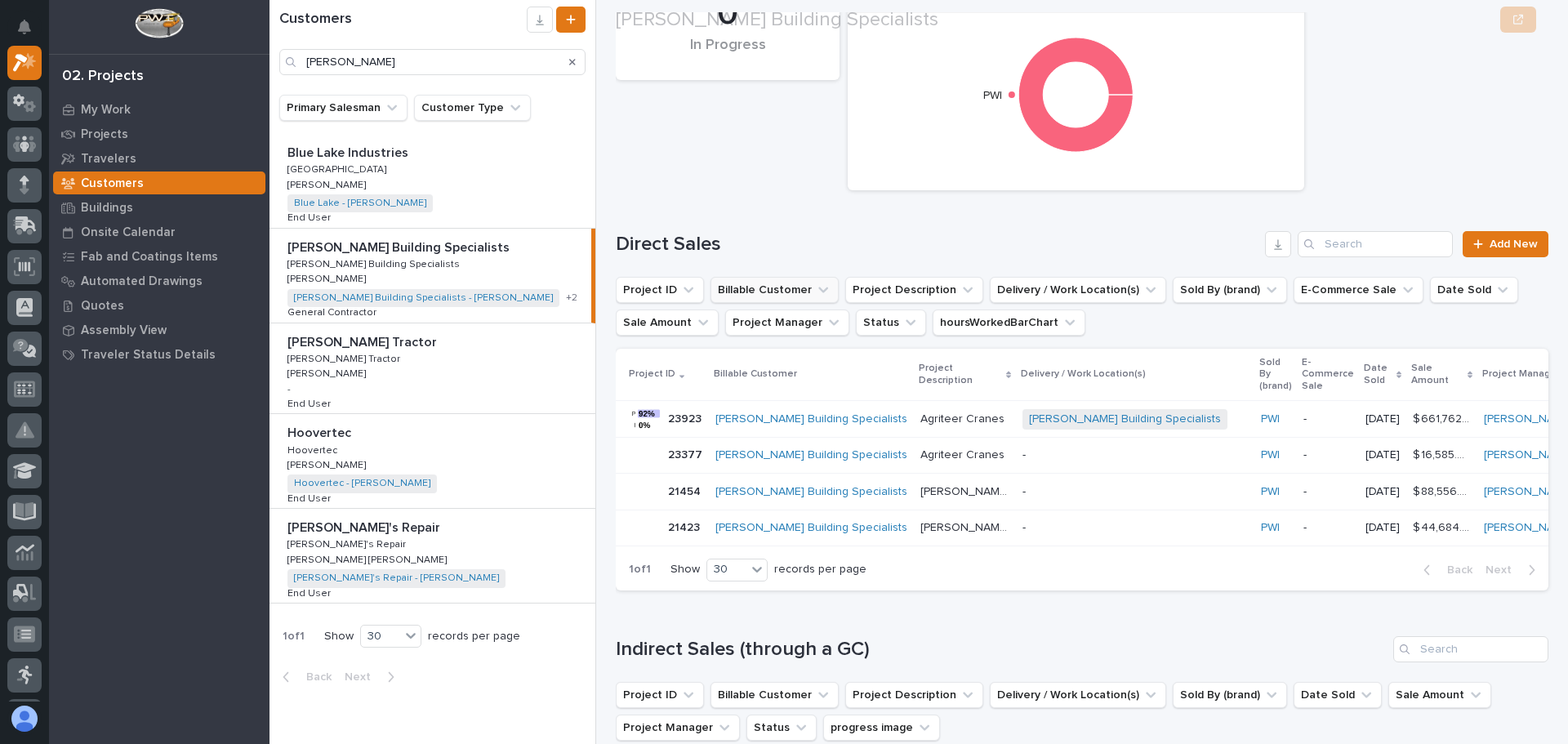
scroll to position [245, 0]
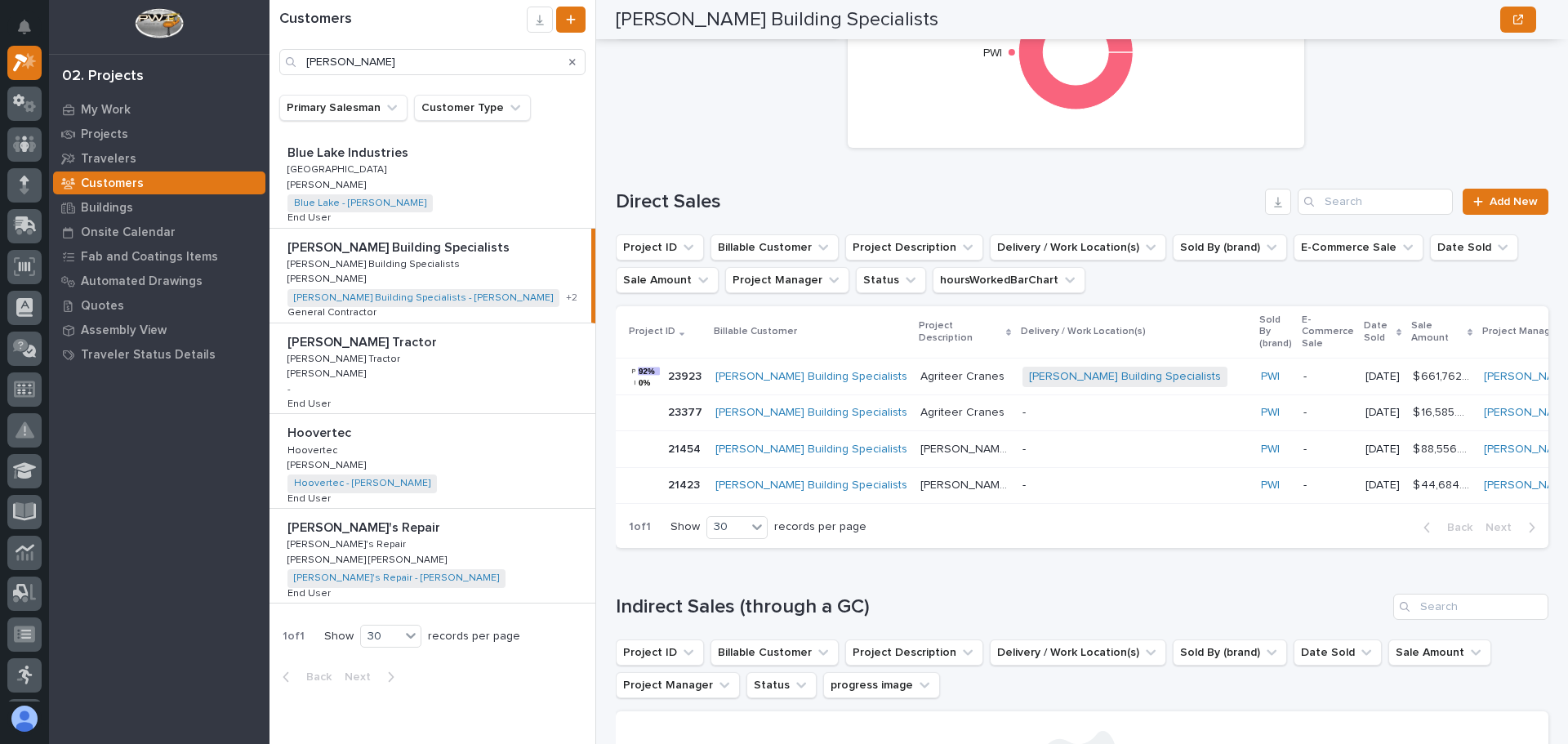
click at [677, 370] on p "23923" at bounding box center [687, 374] width 37 height 17
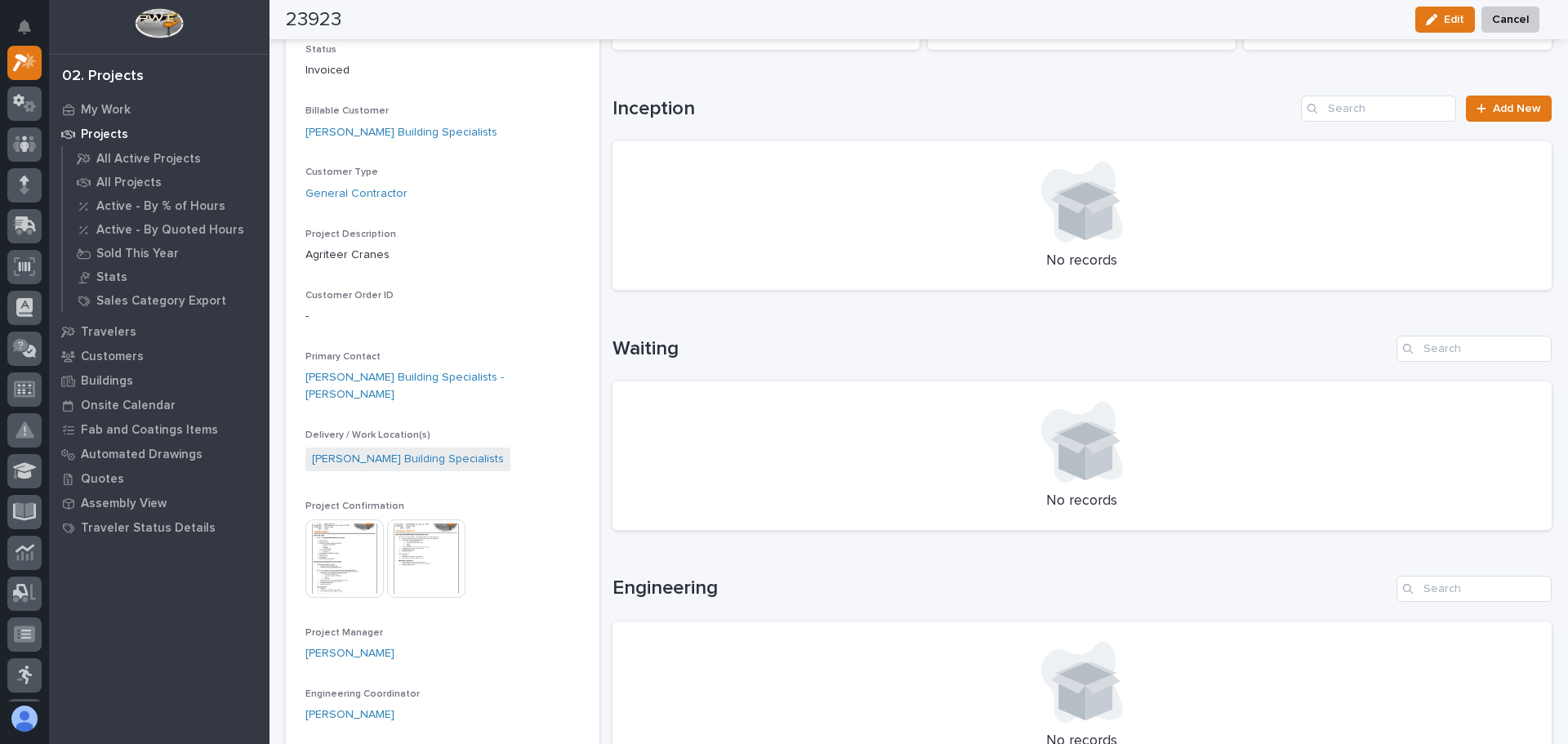
scroll to position [326, 0]
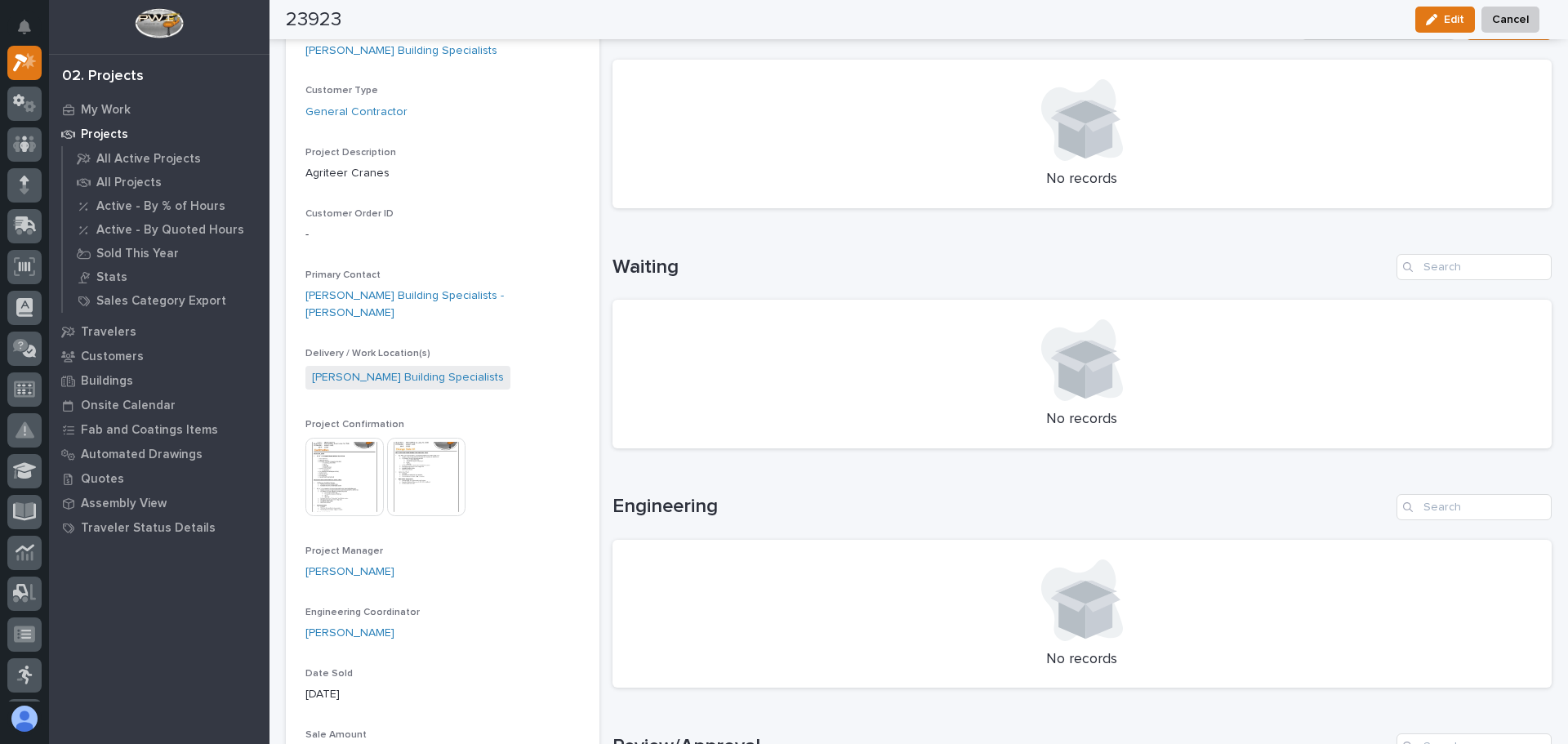
click at [370, 463] on img at bounding box center [345, 477] width 78 height 78
